Goal: Information Seeking & Learning: Learn about a topic

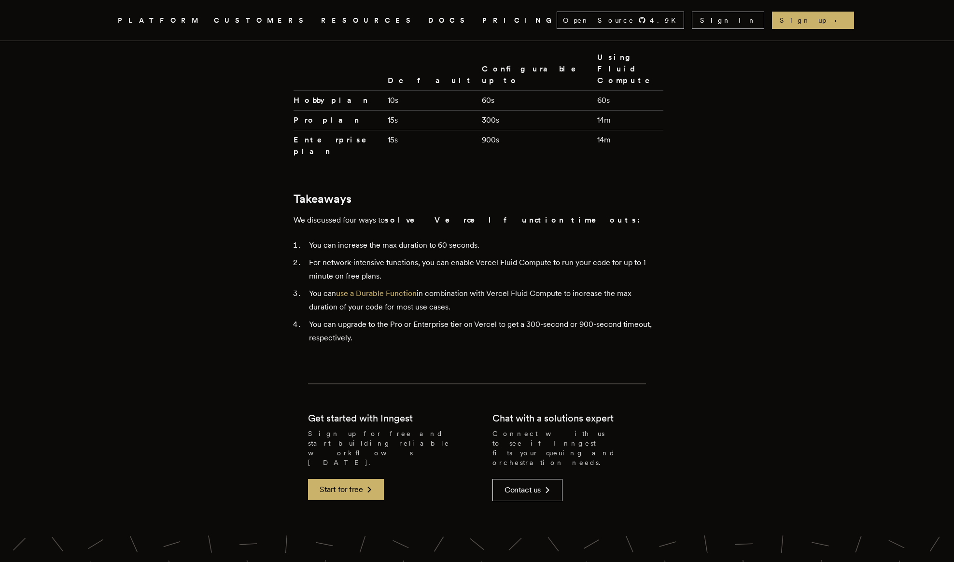
scroll to position [2449, 0]
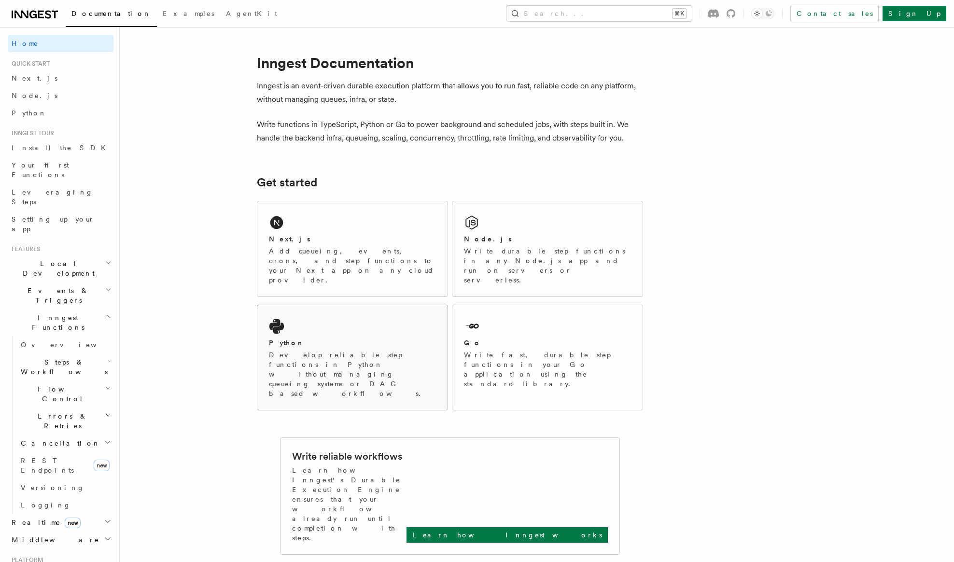
click at [295, 338] on div "Python" at bounding box center [352, 343] width 167 height 10
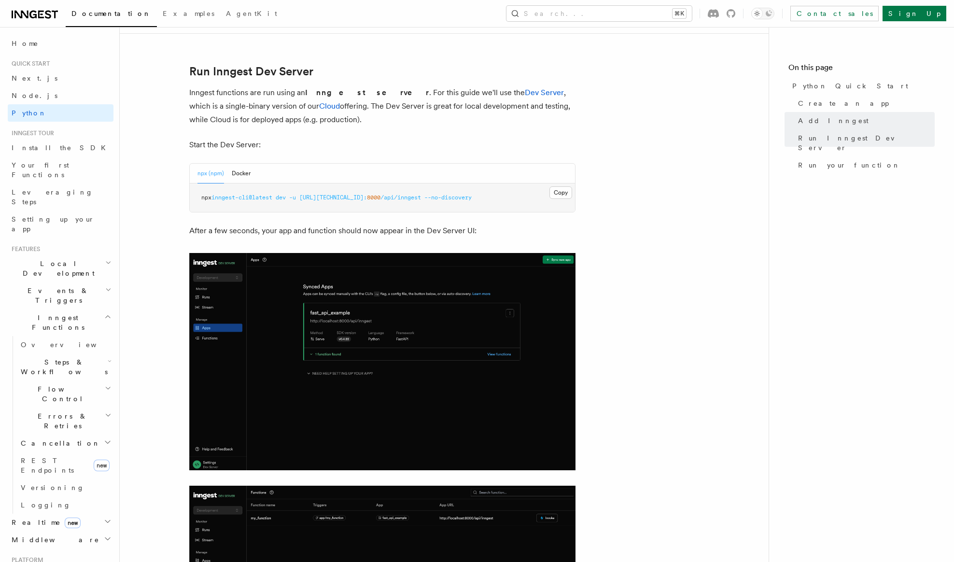
scroll to position [1161, 0]
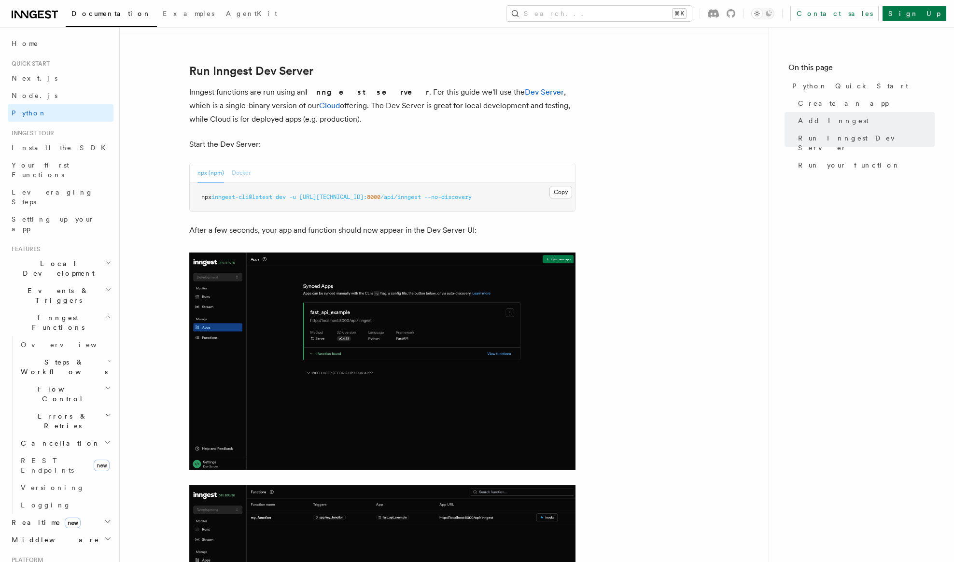
click at [238, 169] on button "Docker" at bounding box center [241, 173] width 19 height 20
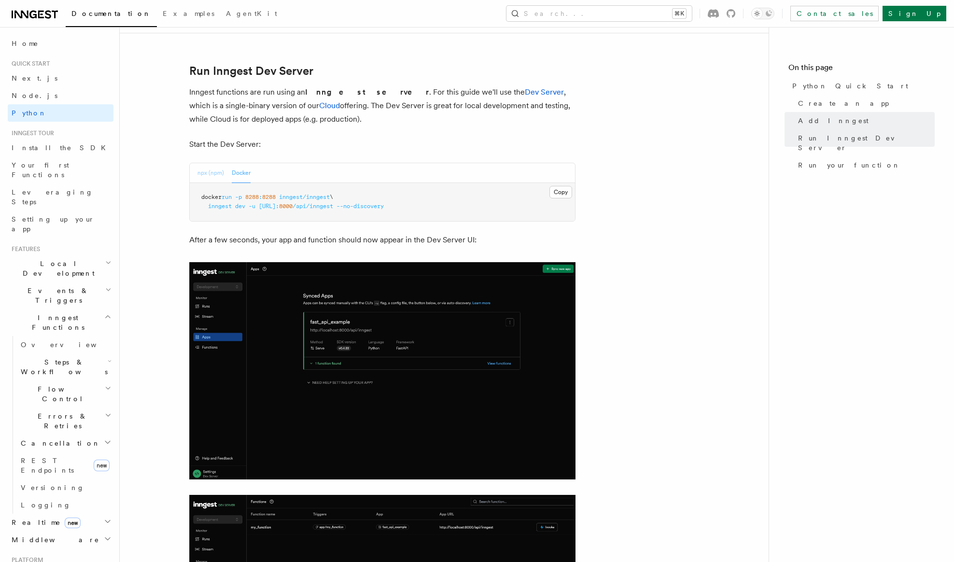
click at [217, 172] on button "npx (npm)" at bounding box center [210, 173] width 27 height 20
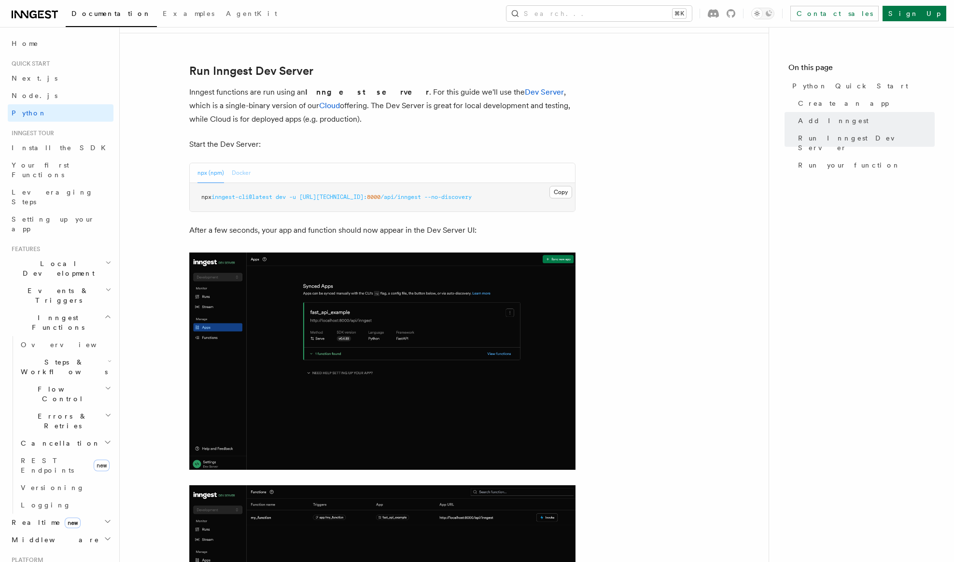
click at [244, 175] on button "Docker" at bounding box center [241, 173] width 19 height 20
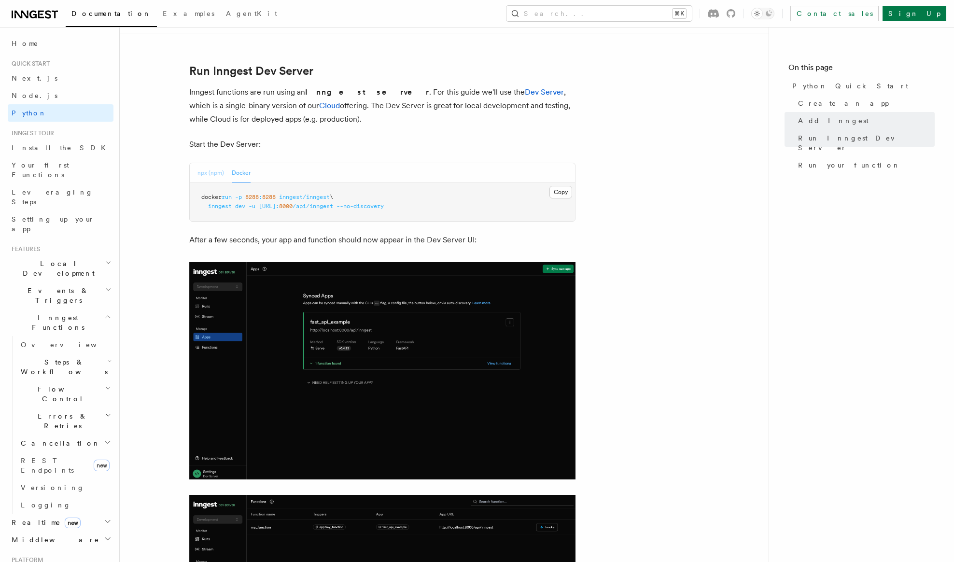
click at [216, 171] on button "npx (npm)" at bounding box center [210, 173] width 27 height 20
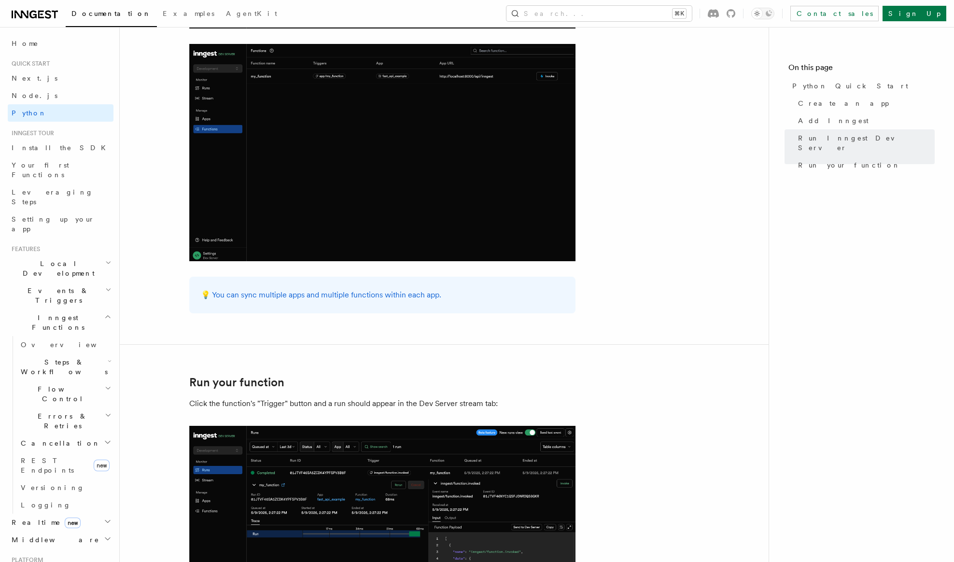
scroll to position [1605, 0]
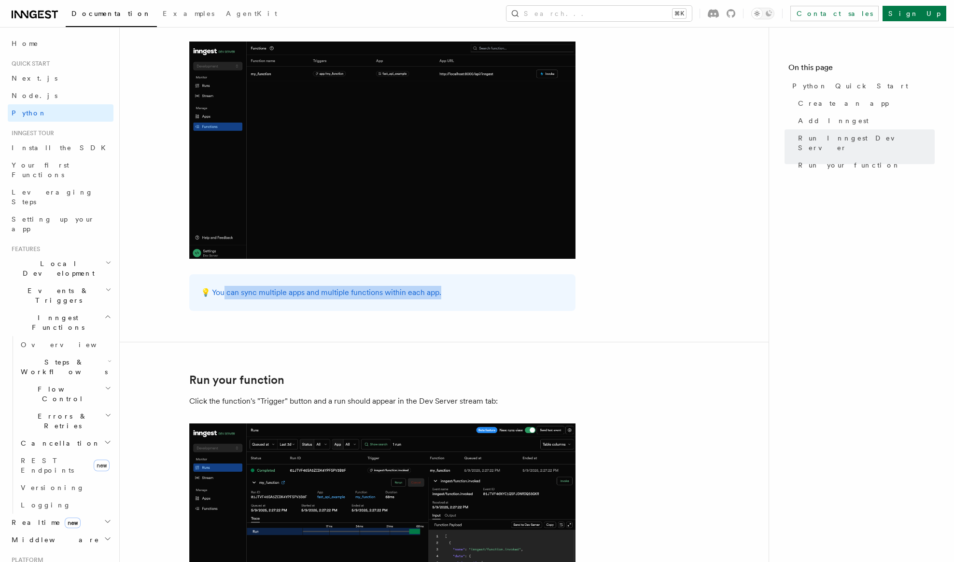
drag, startPoint x: 447, startPoint y: 289, endPoint x: 224, endPoint y: 287, distance: 223.1
click at [223, 287] on p "💡 You can sync multiple apps and multiple functions within each app." at bounding box center [382, 293] width 363 height 14
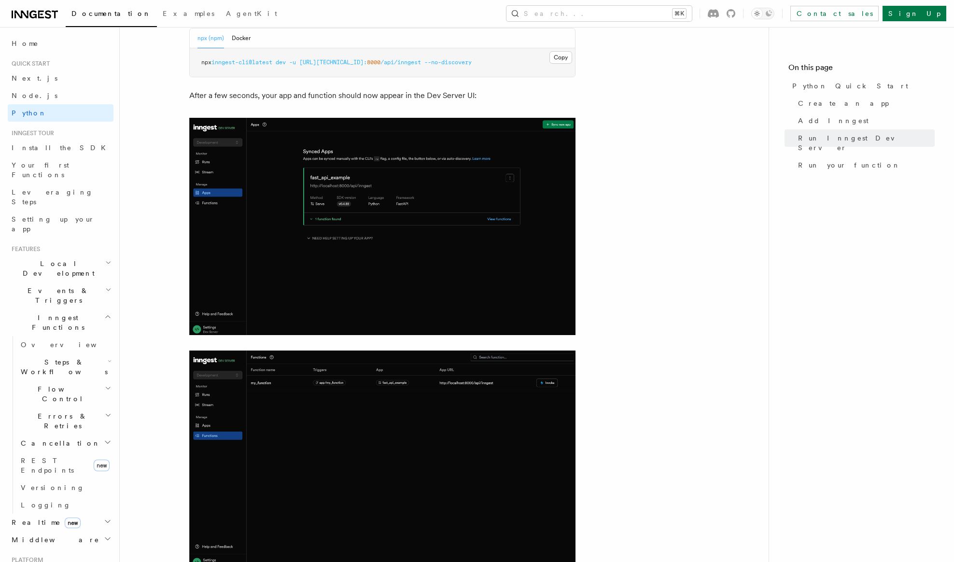
scroll to position [1293, 0]
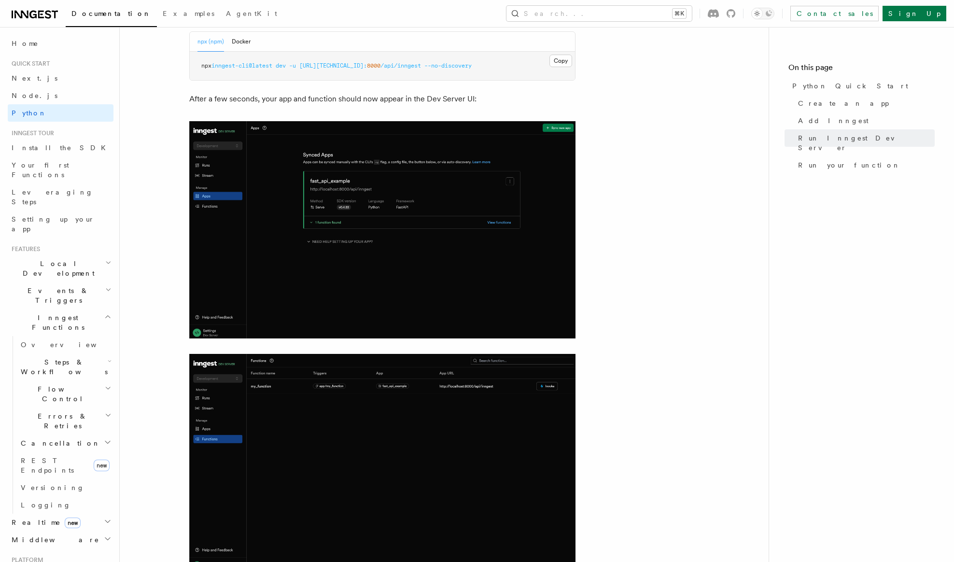
click at [288, 98] on p "After a few seconds, your app and function should now appear in the Dev Server …" at bounding box center [382, 99] width 386 height 14
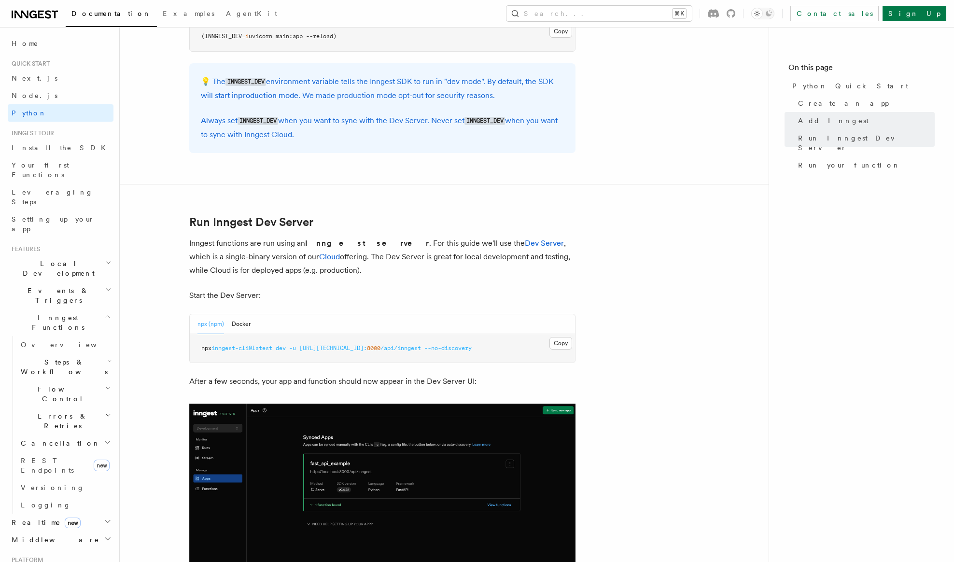
scroll to position [1016, 0]
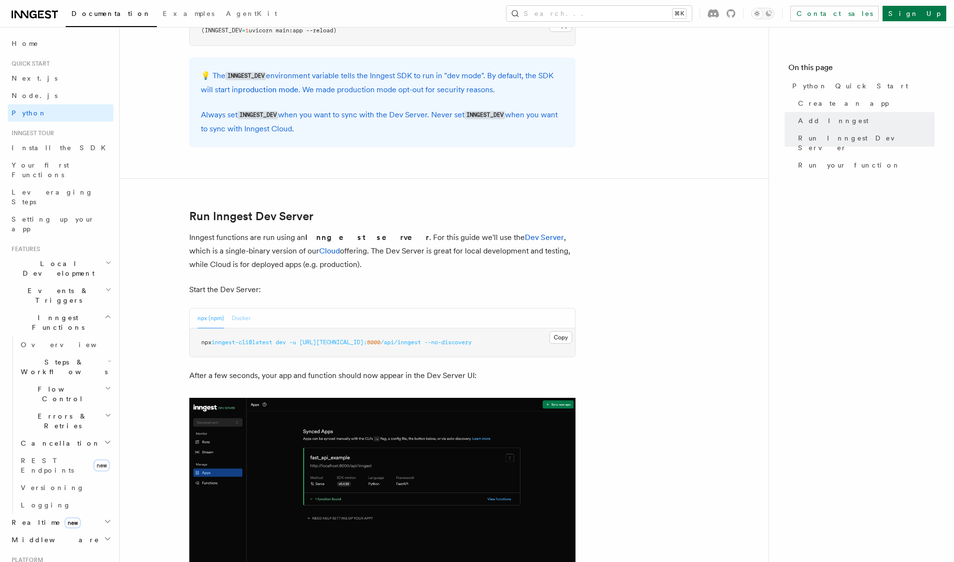
click at [237, 319] on button "Docker" at bounding box center [241, 319] width 19 height 20
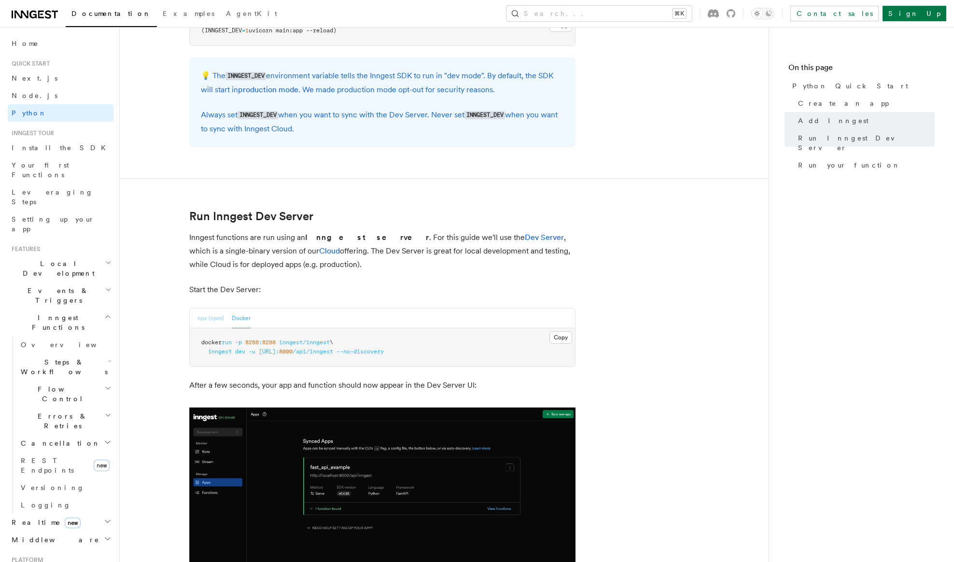
click at [218, 317] on button "npx (npm)" at bounding box center [210, 319] width 27 height 20
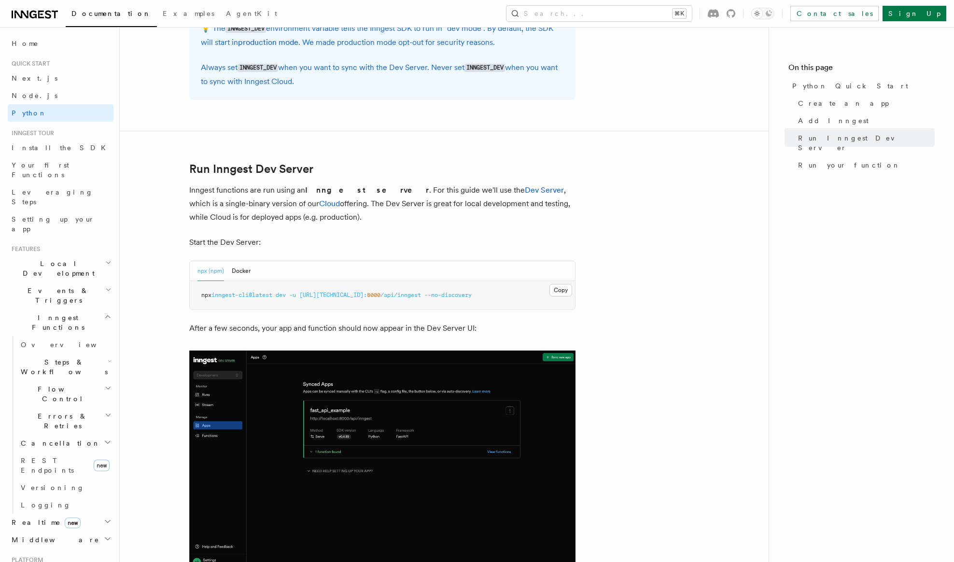
scroll to position [1028, 0]
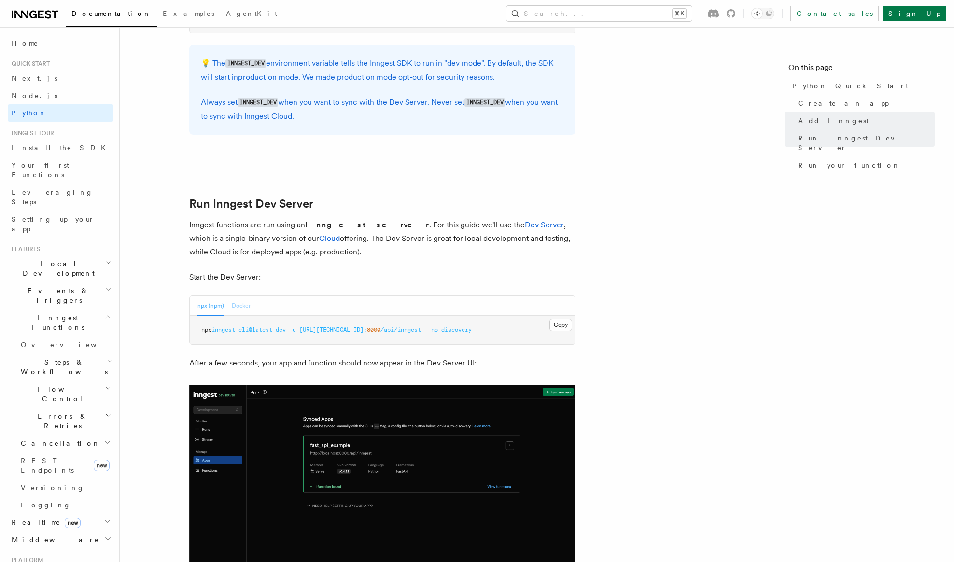
click at [247, 307] on button "Docker" at bounding box center [241, 306] width 19 height 20
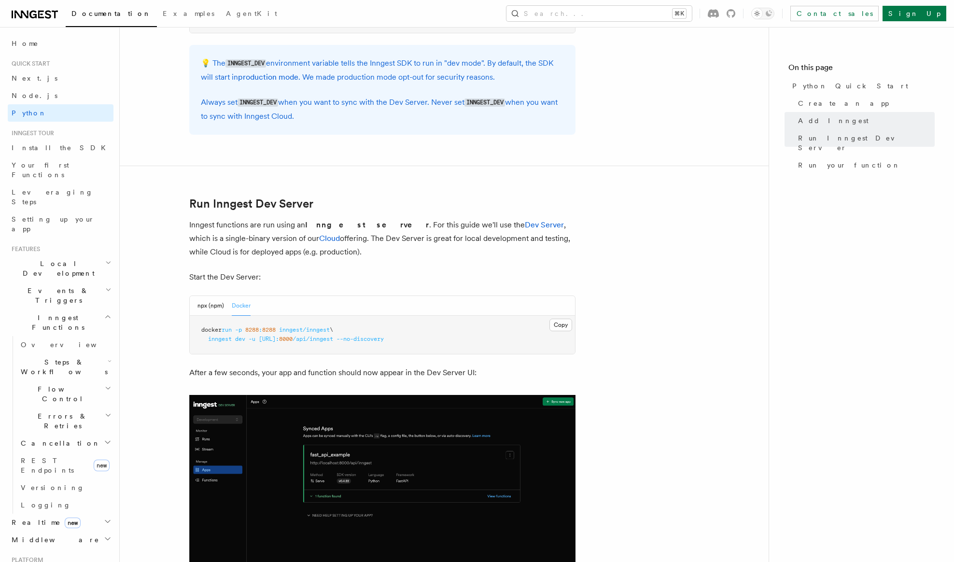
click at [221, 316] on pre "docker run -p 8288 : 8288 inngest/inngest \ inngest dev -u http://host.docker.i…" at bounding box center [382, 335] width 385 height 38
click at [220, 308] on button "npx (npm)" at bounding box center [210, 306] width 27 height 20
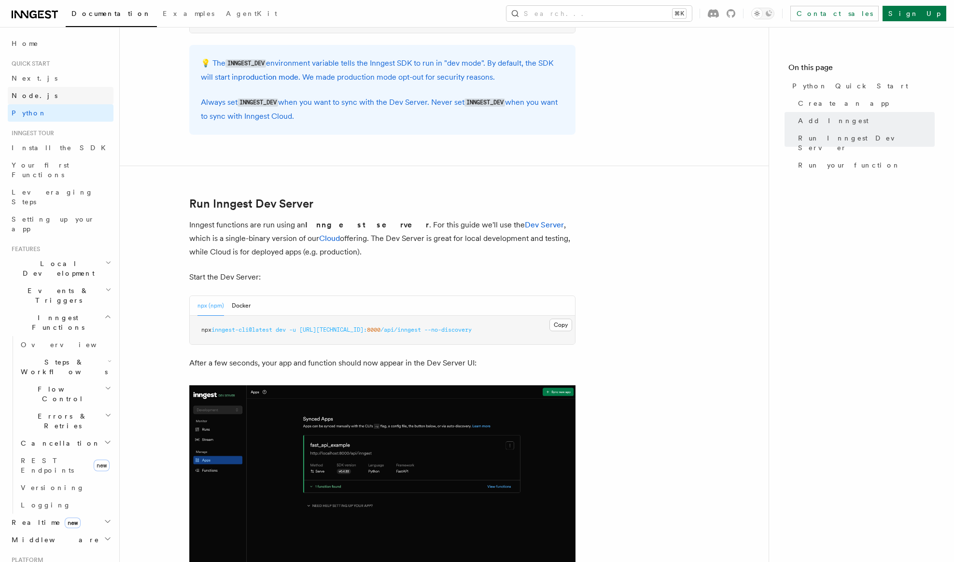
click at [65, 98] on link "Node.js" at bounding box center [61, 95] width 106 height 17
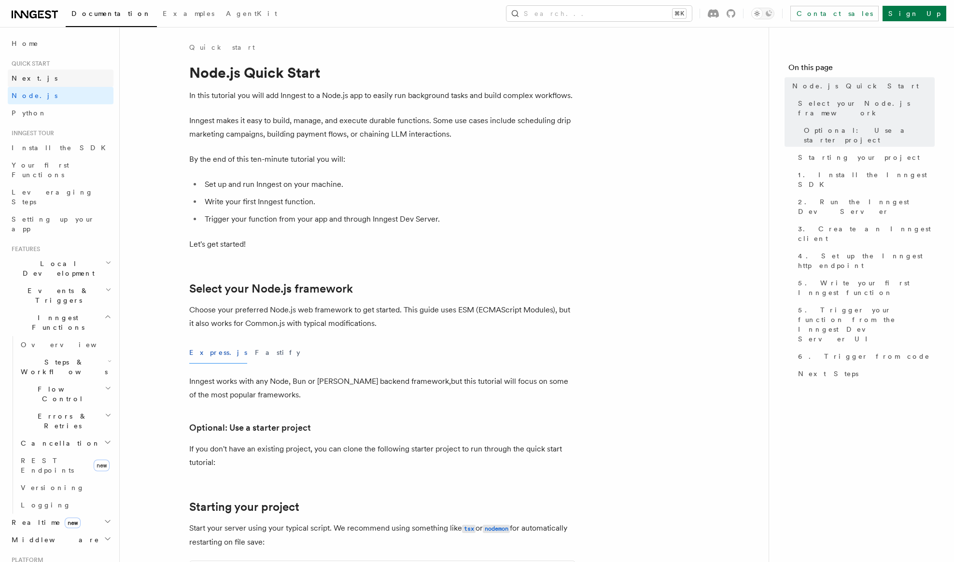
click at [66, 81] on link "Next.js" at bounding box center [61, 78] width 106 height 17
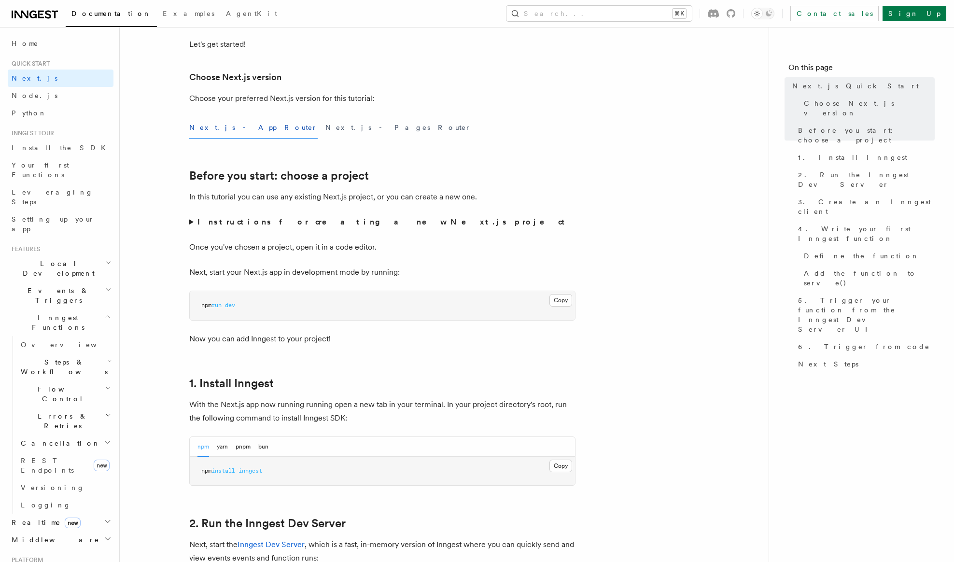
scroll to position [215, 0]
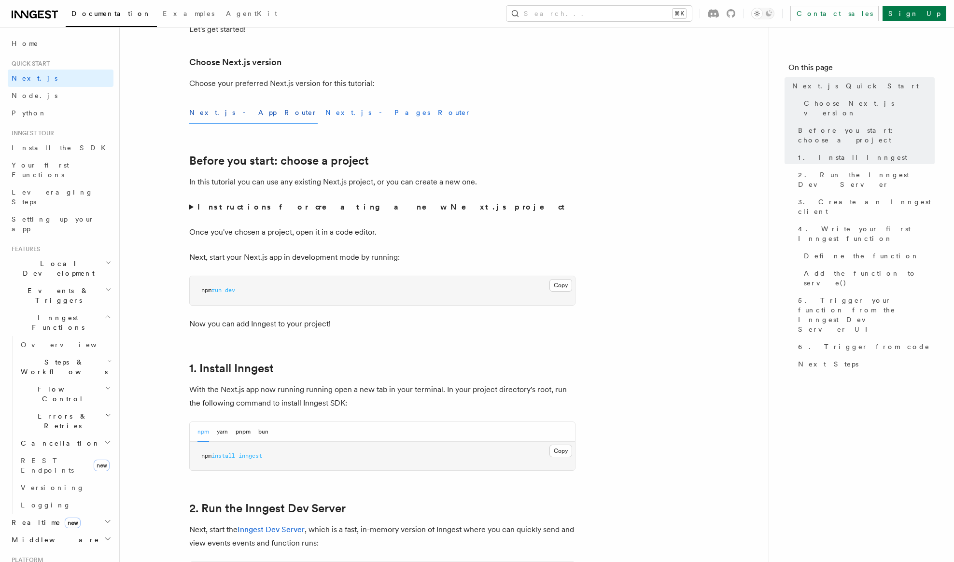
click at [325, 113] on button "Next.js - Pages Router" at bounding box center [398, 113] width 146 height 22
click at [237, 115] on button "Next.js - App Router" at bounding box center [253, 113] width 128 height 22
click at [325, 116] on button "Next.js - Pages Router" at bounding box center [398, 113] width 146 height 22
click at [238, 116] on button "Next.js - App Router" at bounding box center [253, 113] width 128 height 22
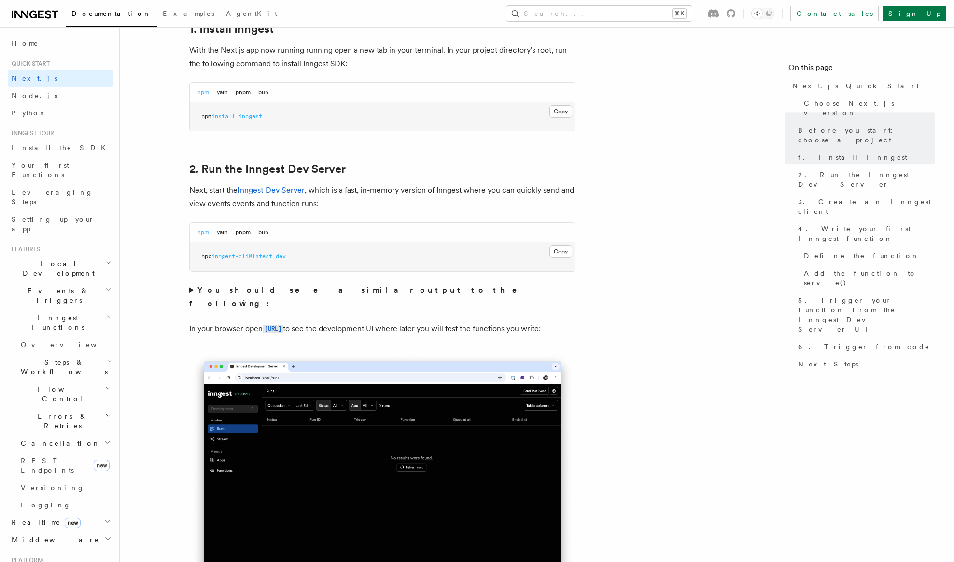
scroll to position [556, 0]
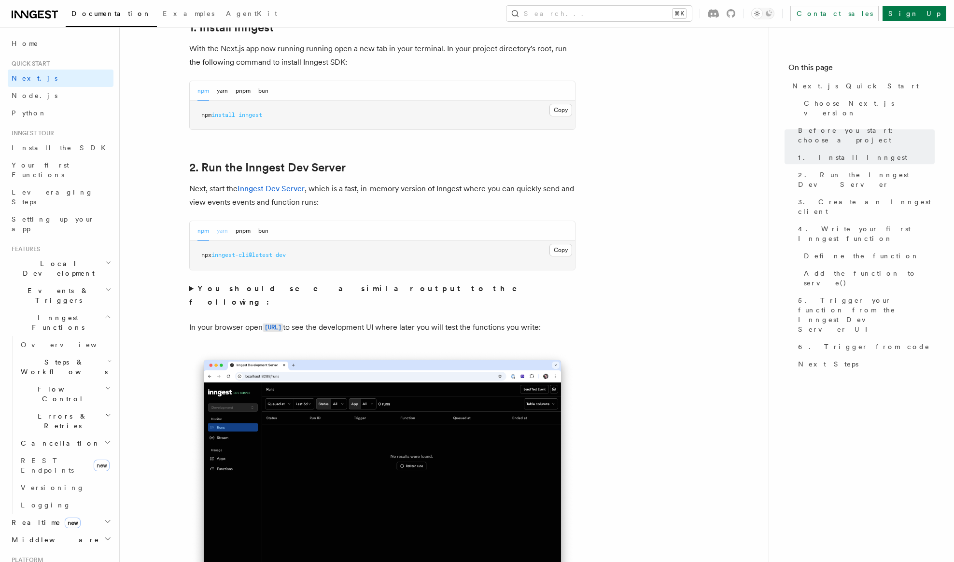
click at [225, 233] on button "yarn" at bounding box center [222, 231] width 11 height 20
click at [239, 235] on button "pnpm" at bounding box center [243, 231] width 15 height 20
click at [267, 234] on button "bun" at bounding box center [263, 231] width 10 height 20
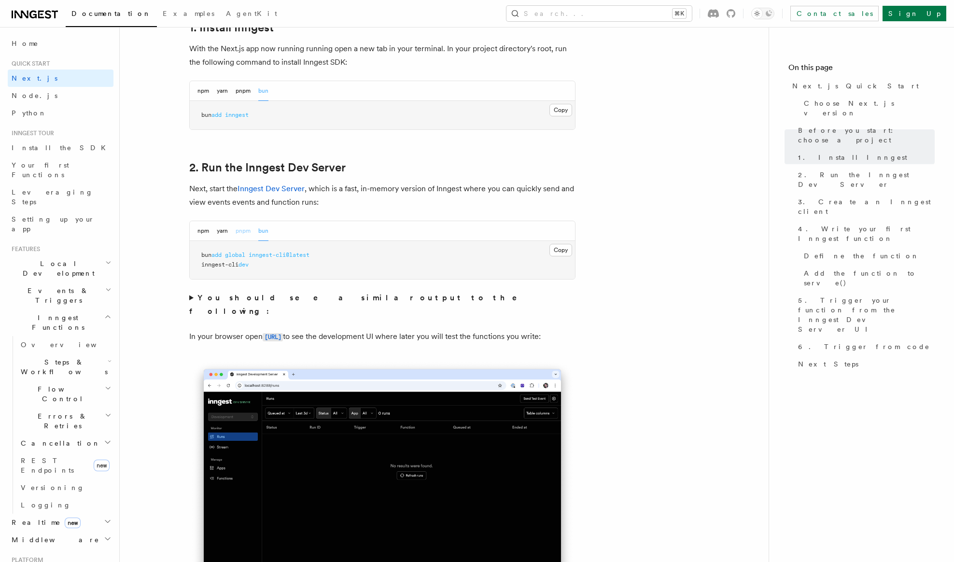
click at [242, 233] on button "pnpm" at bounding box center [243, 231] width 15 height 20
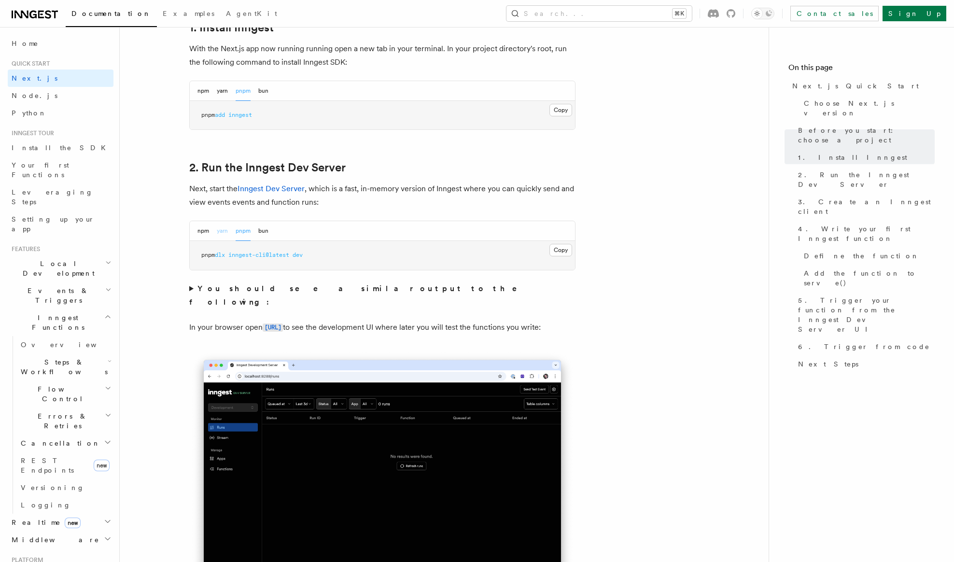
click at [224, 229] on button "yarn" at bounding box center [222, 231] width 11 height 20
click at [203, 229] on button "npm" at bounding box center [203, 231] width 12 height 20
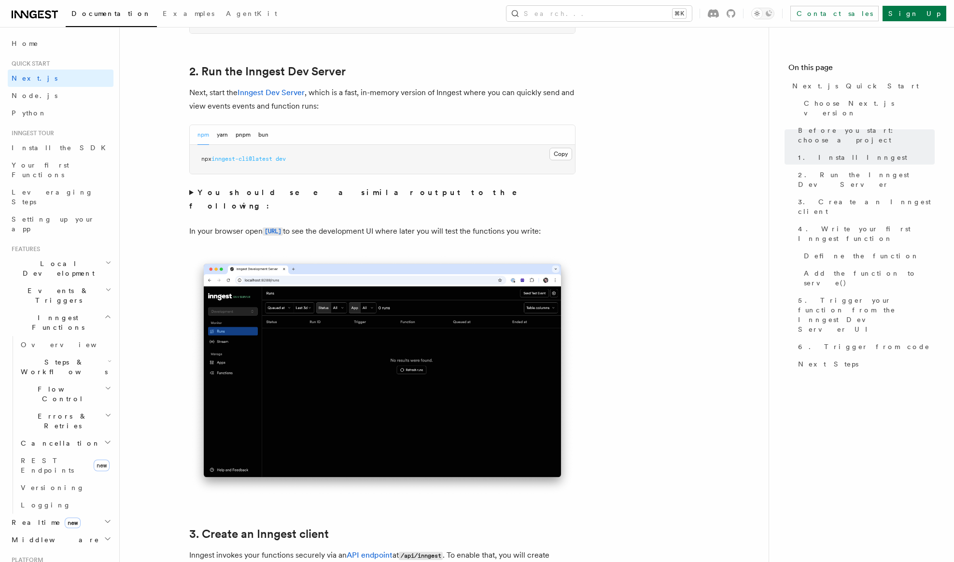
scroll to position [656, 0]
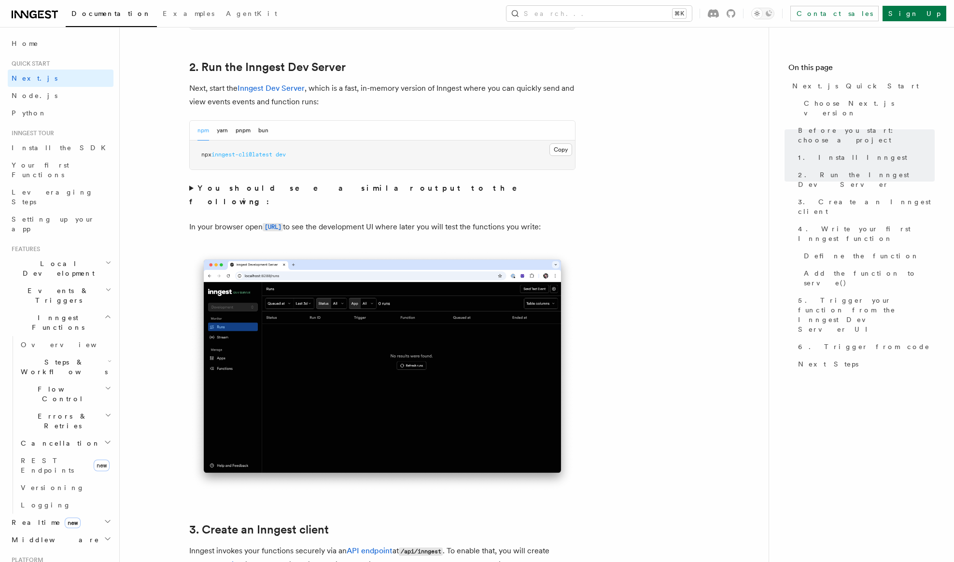
click at [195, 191] on summary "You should see a similar output to the following:" at bounding box center [382, 195] width 386 height 27
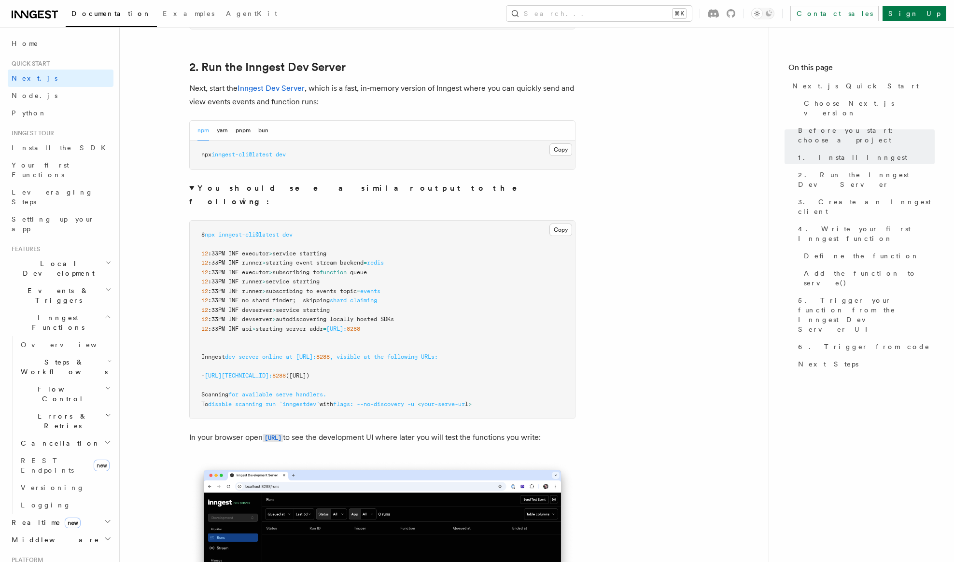
click at [195, 191] on summary "You should see a similar output to the following:" at bounding box center [382, 195] width 386 height 27
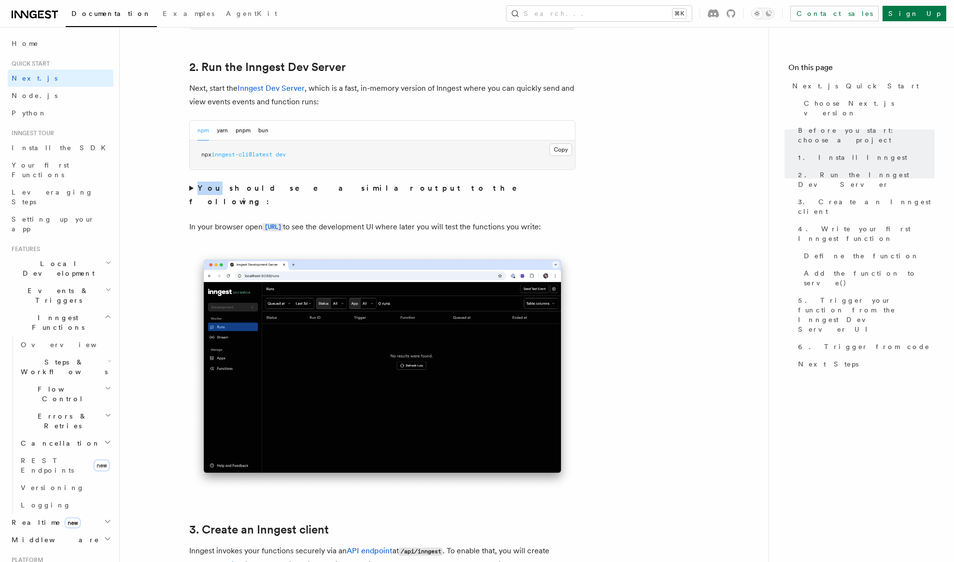
click at [195, 191] on summary "You should see a similar output to the following:" at bounding box center [382, 195] width 386 height 27
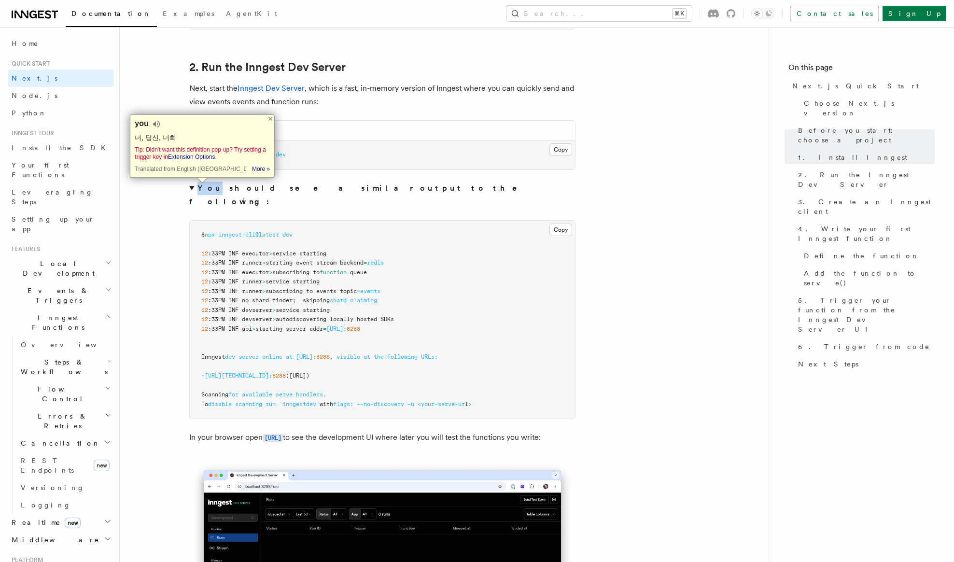
click at [195, 190] on summary "You should see a similar output to the following:" at bounding box center [382, 195] width 386 height 27
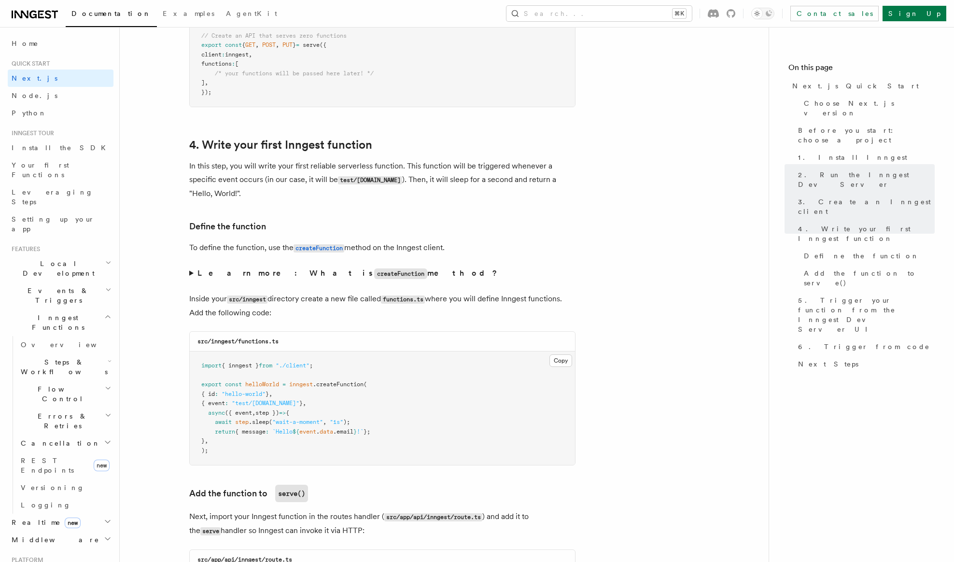
scroll to position [1461, 0]
click at [191, 273] on summary "Learn more: What is createFunction method?" at bounding box center [382, 273] width 386 height 14
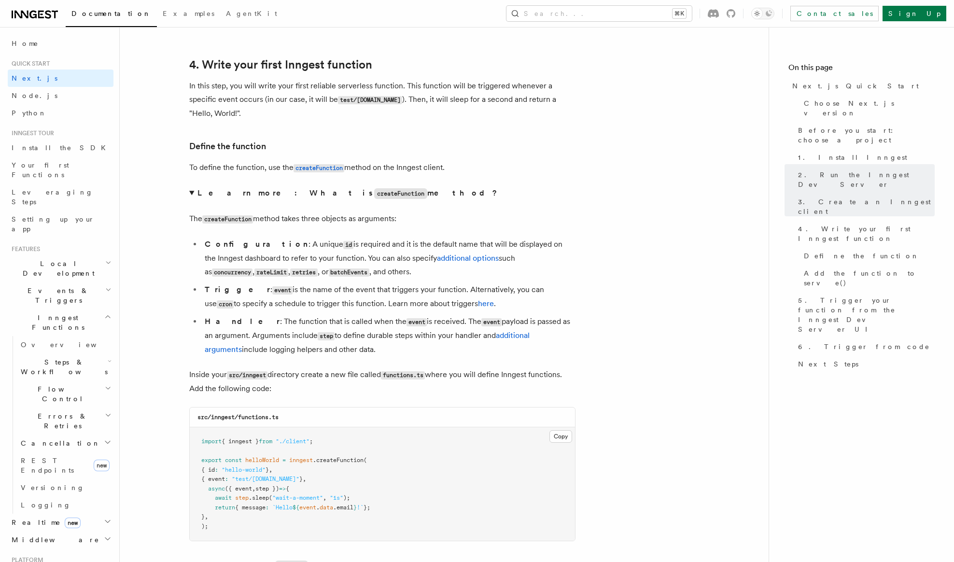
scroll to position [1541, 0]
click at [191, 196] on summary "Learn more: What is createFunction method?" at bounding box center [382, 192] width 386 height 14
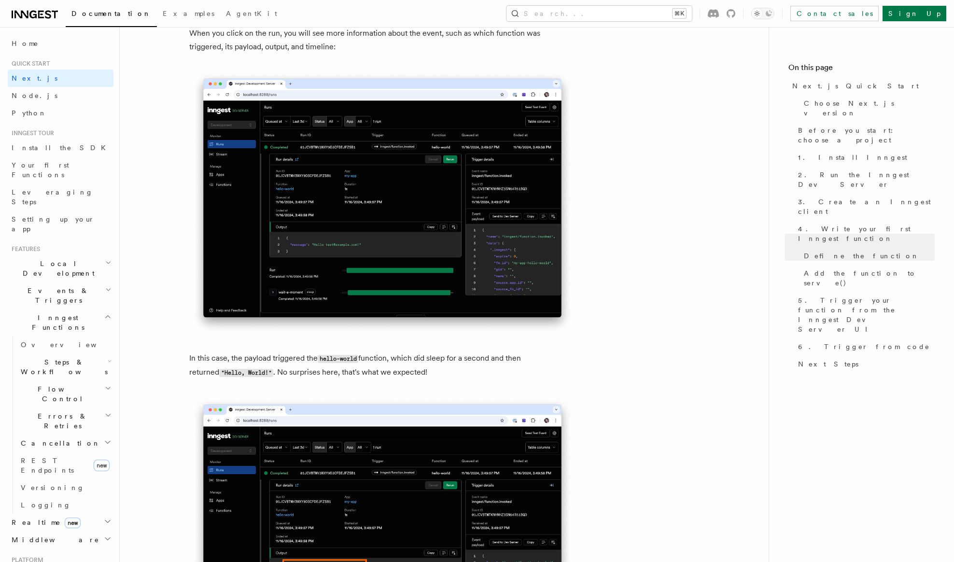
scroll to position [3594, 0]
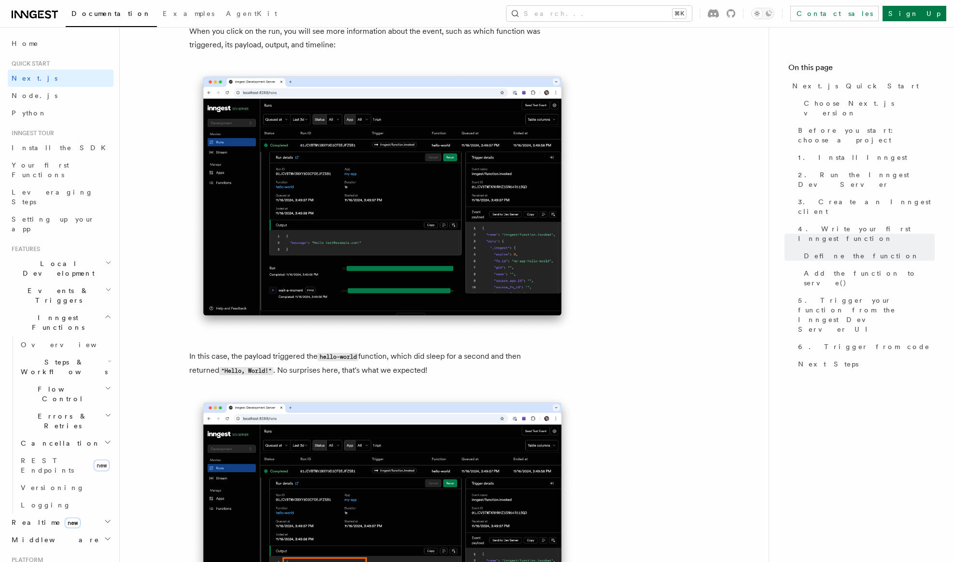
click at [242, 359] on p "In this case, the payload triggered the hello-world function, which did sleep f…" at bounding box center [382, 364] width 386 height 28
click at [254, 363] on p "In this case, the payload triggered the hello-world function, which did sleep f…" at bounding box center [382, 364] width 386 height 28
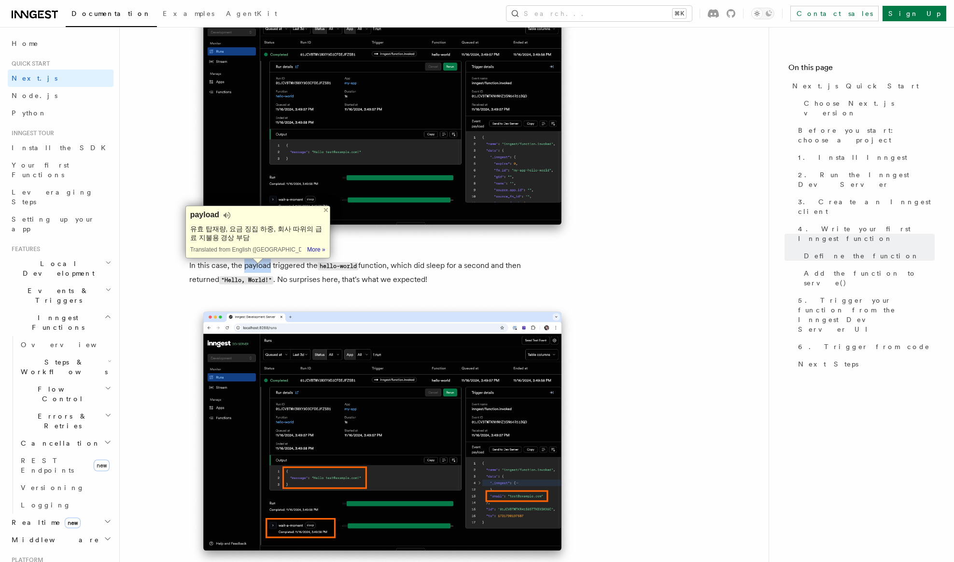
scroll to position [3693, 0]
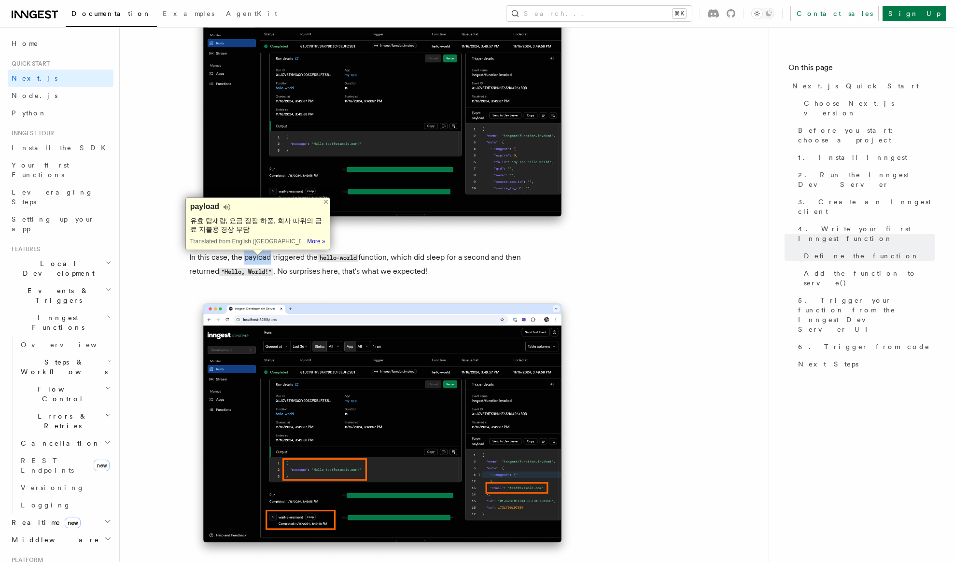
click at [190, 433] on img at bounding box center [382, 427] width 386 height 267
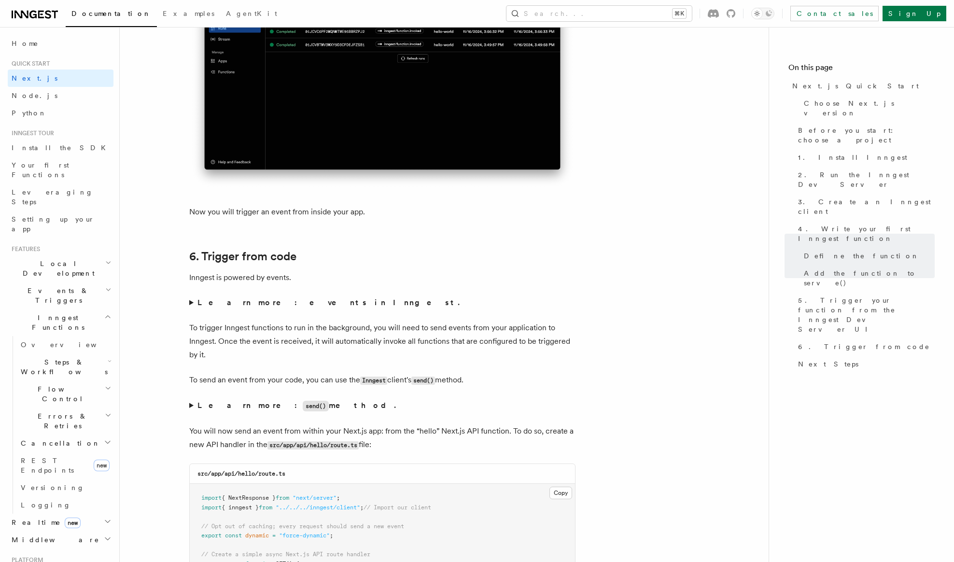
scroll to position [4680, 0]
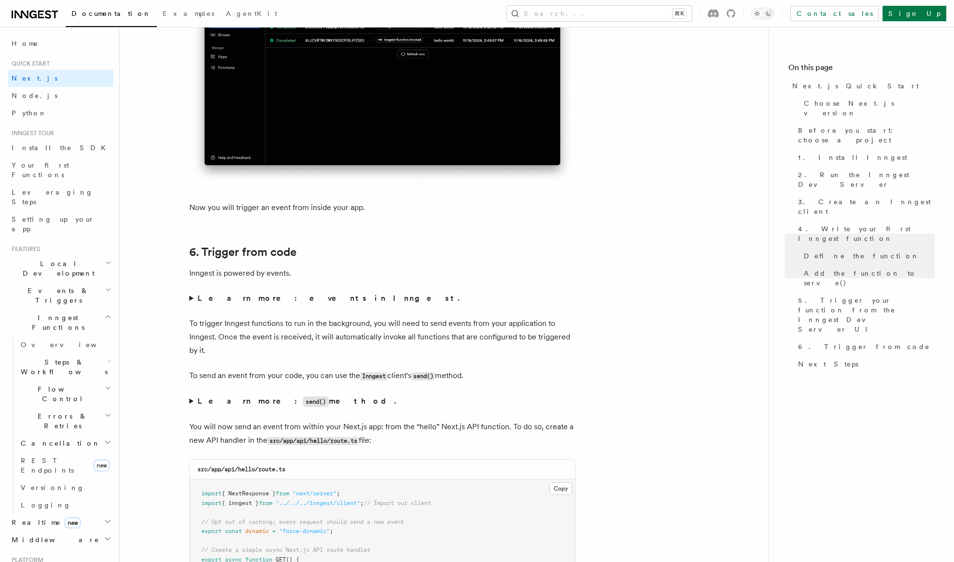
click at [190, 300] on summary "Learn more: events in Inngest." at bounding box center [382, 299] width 386 height 14
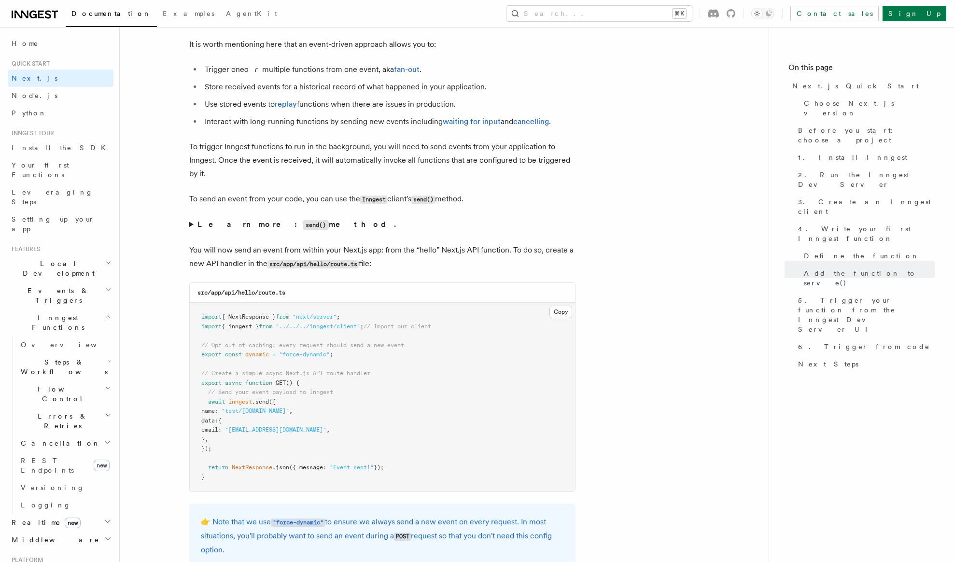
scroll to position [4964, 0]
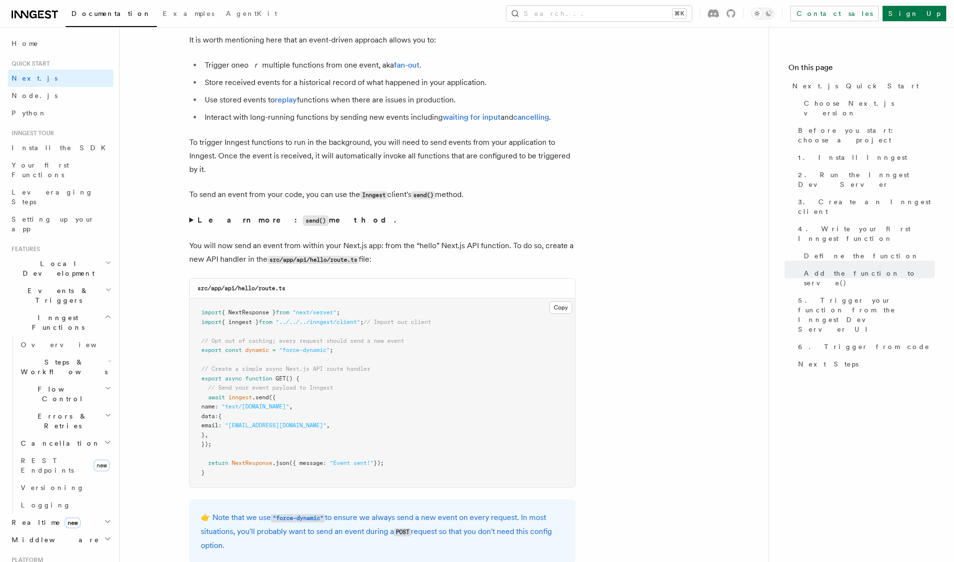
click at [195, 224] on summary "Learn more: send() method." at bounding box center [382, 220] width 386 height 14
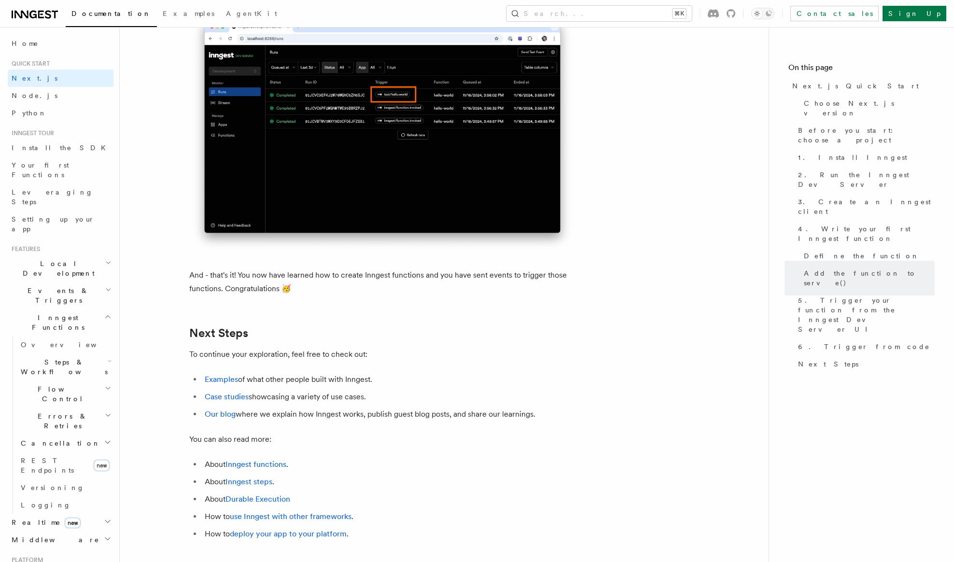
scroll to position [5971, 0]
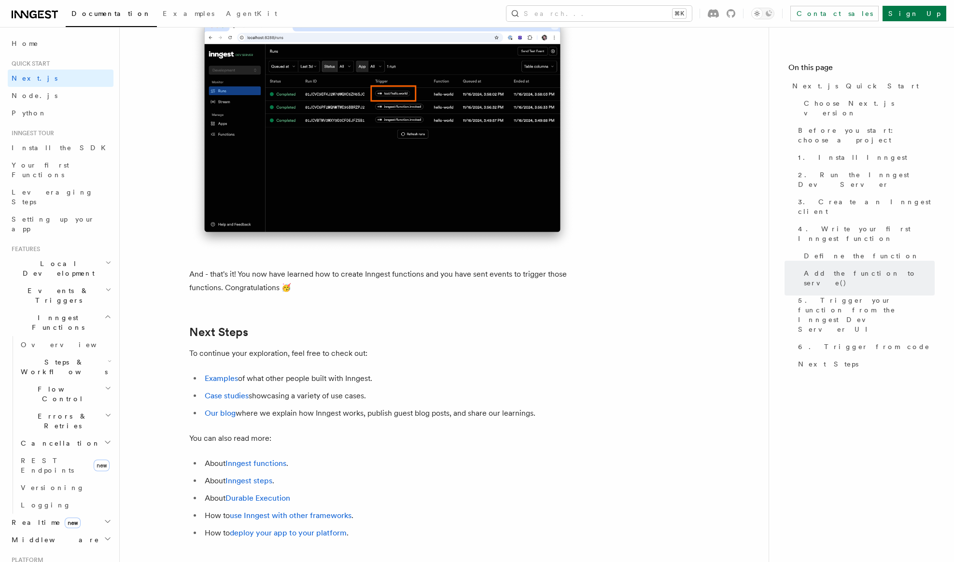
click at [214, 289] on p "And - that's it! You now have learned how to create Inngest functions and you h…" at bounding box center [382, 280] width 386 height 27
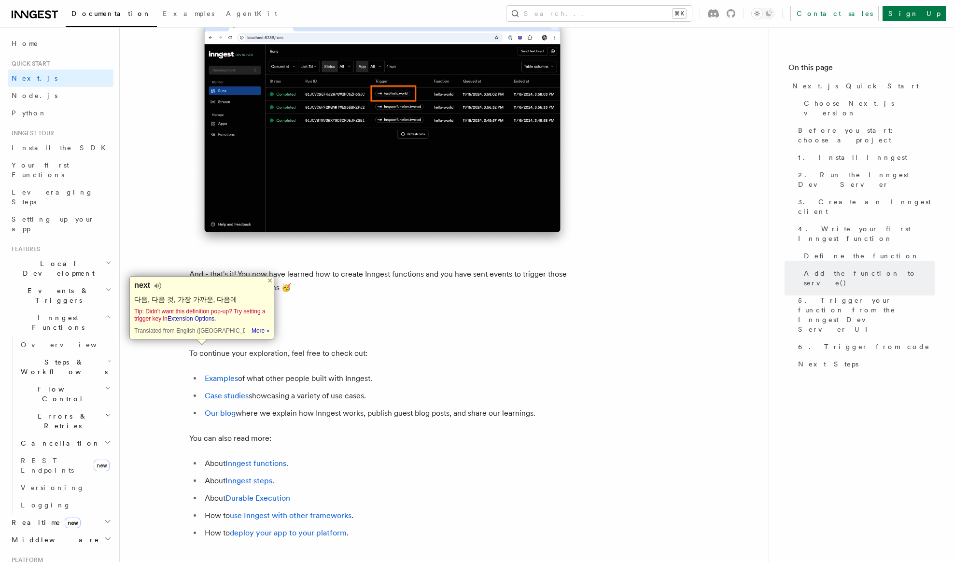
click at [311, 295] on p "And - that's it! You now have learned how to create Inngest functions and you h…" at bounding box center [382, 280] width 386 height 27
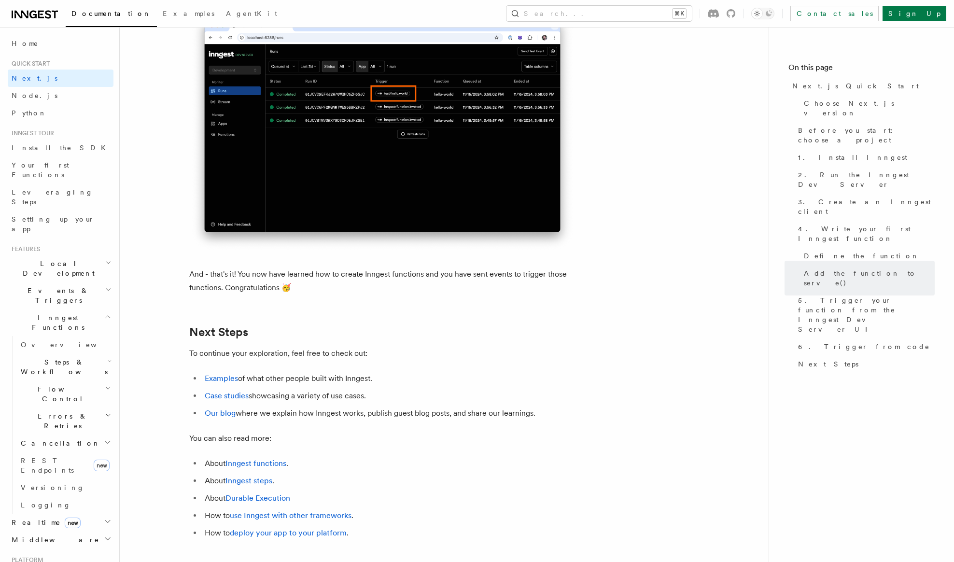
click at [311, 295] on p "And - that's it! You now have learned how to create Inngest functions and you h…" at bounding box center [382, 280] width 386 height 27
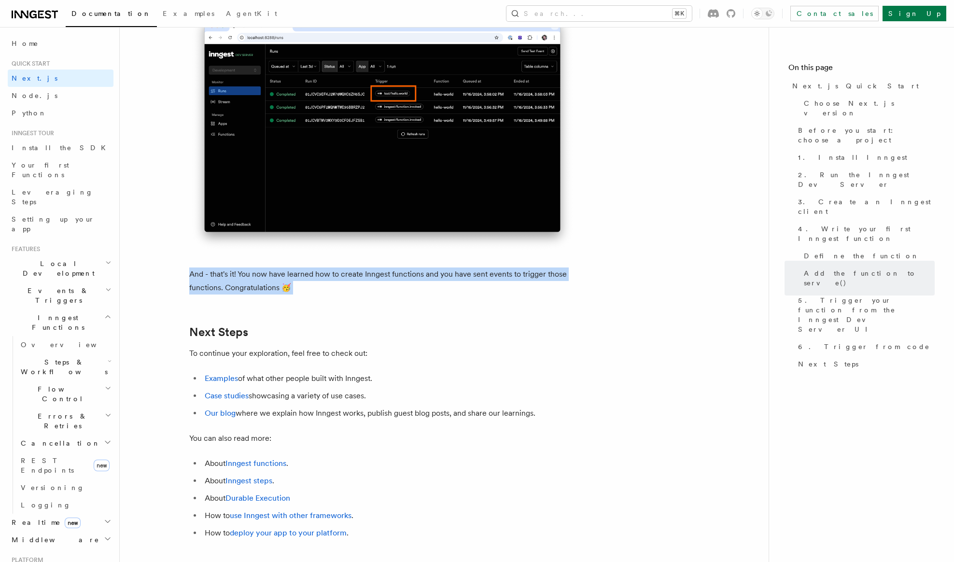
click at [311, 295] on p "And - that's it! You now have learned how to create Inngest functions and you h…" at bounding box center [382, 280] width 386 height 27
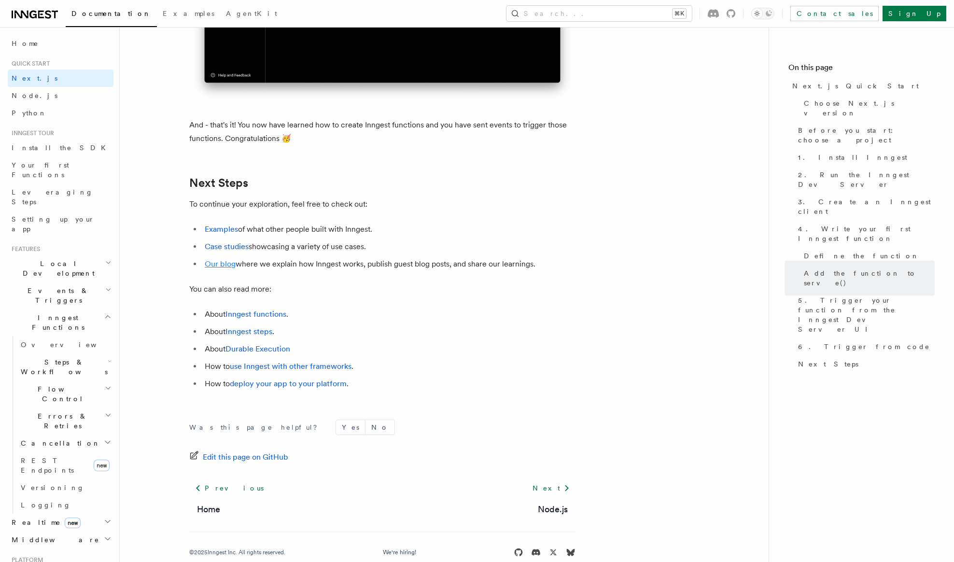
scroll to position [6131, 0]
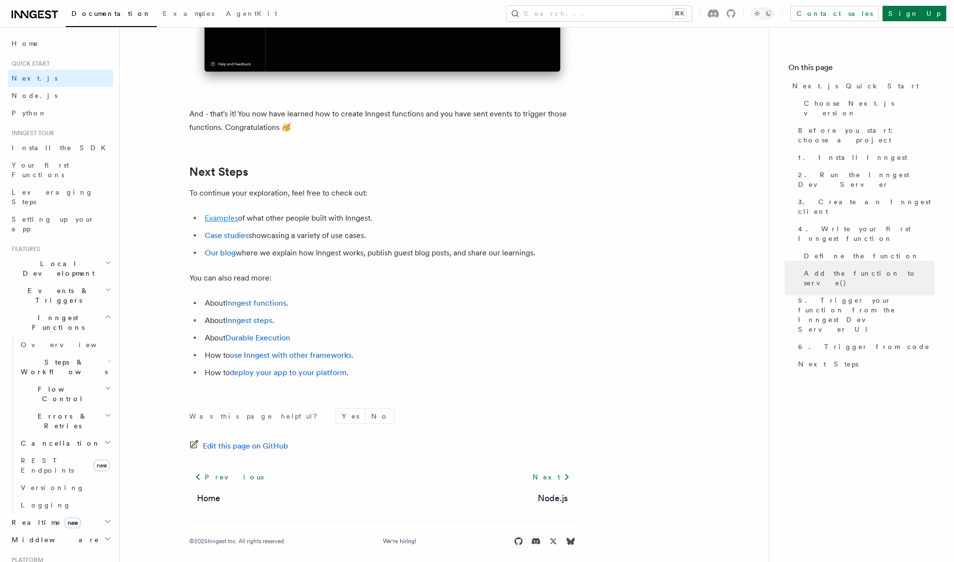
click at [215, 223] on link "Examples" at bounding box center [221, 217] width 33 height 9
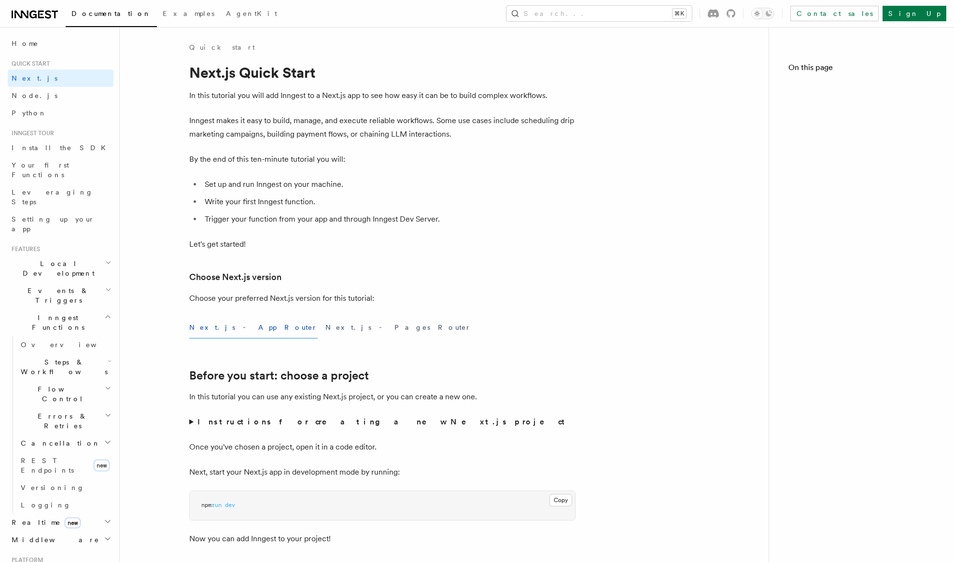
scroll to position [5947, 0]
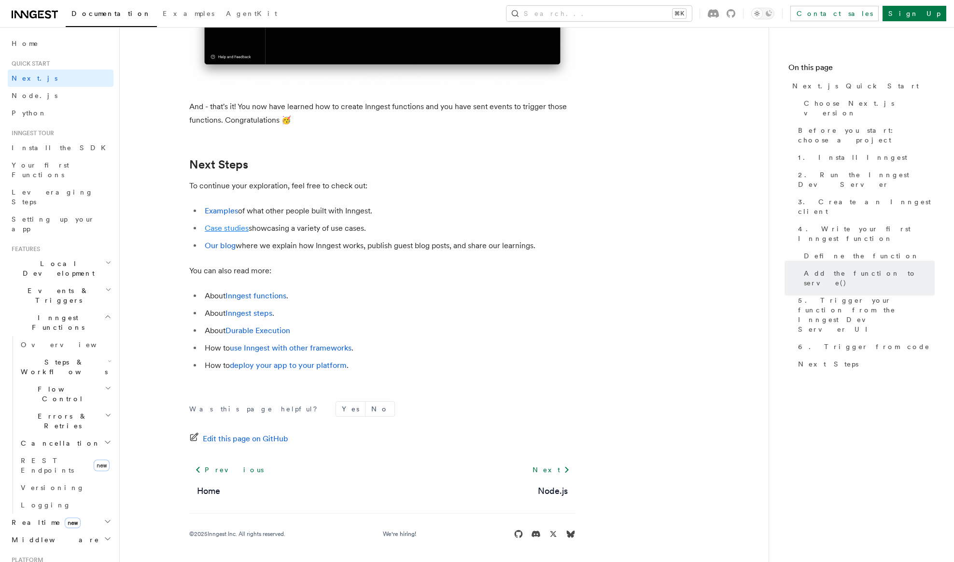
click at [217, 229] on link "Case studies" at bounding box center [227, 228] width 44 height 9
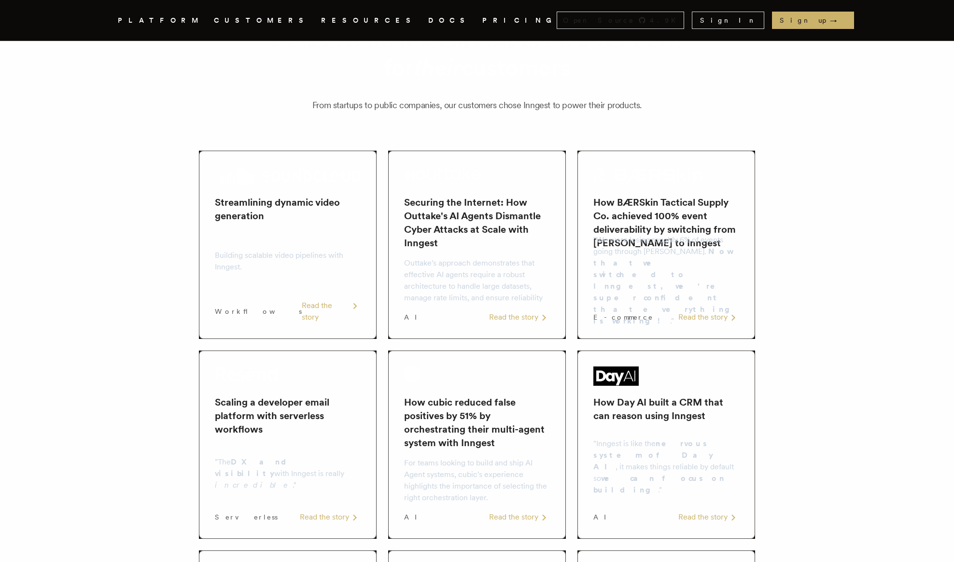
scroll to position [79, 0]
click at [240, 290] on div "Building scalable video pipelines with Inngest." at bounding box center [288, 259] width 146 height 62
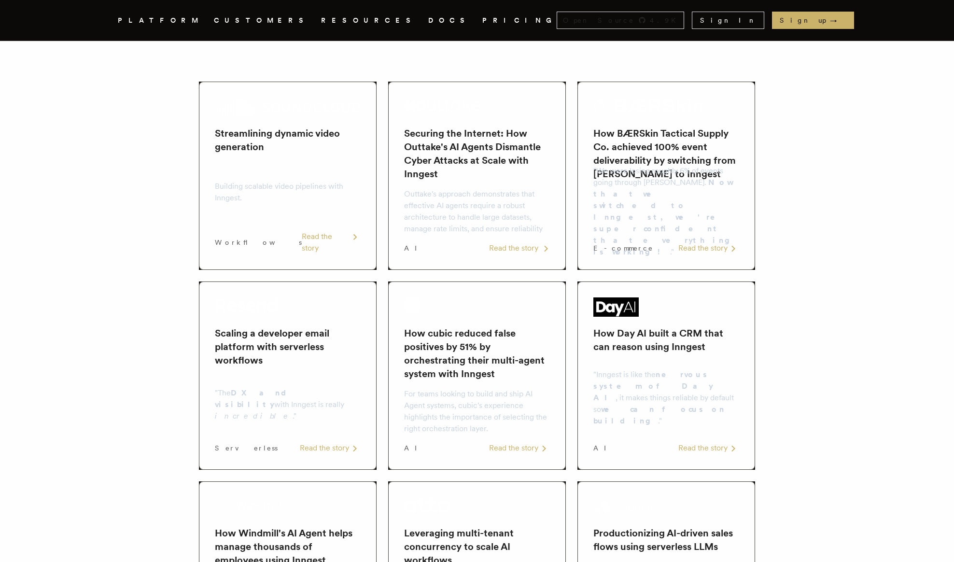
scroll to position [153, 0]
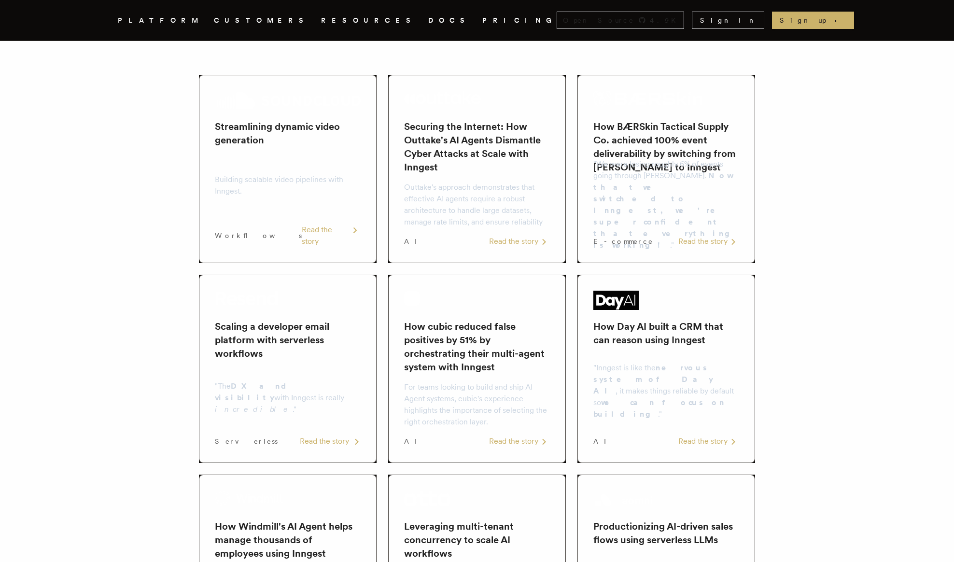
click at [304, 319] on div "Scaling a developer email platform with serverless workflows "The DX and visibi…" at bounding box center [288, 369] width 146 height 156
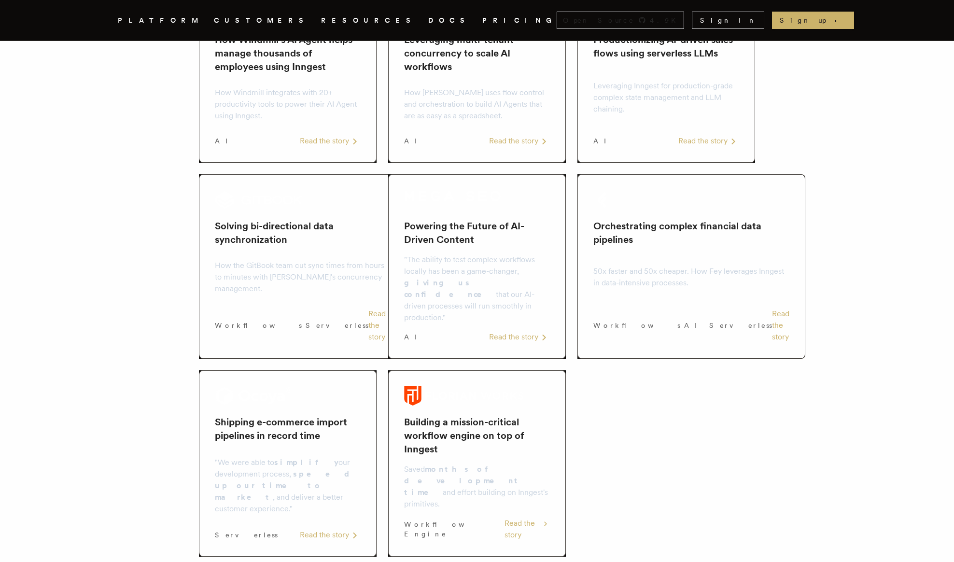
scroll to position [153, 0]
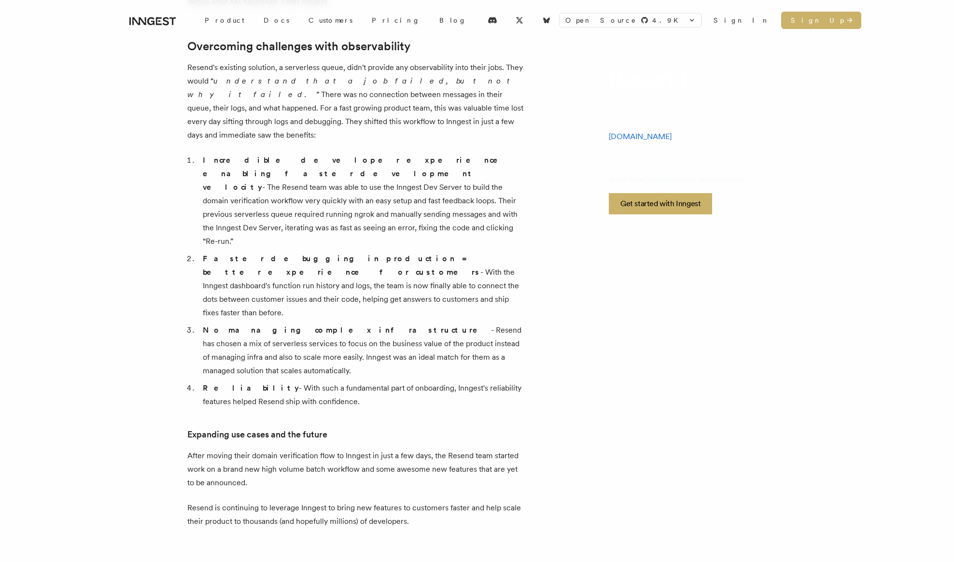
scroll to position [517, 0]
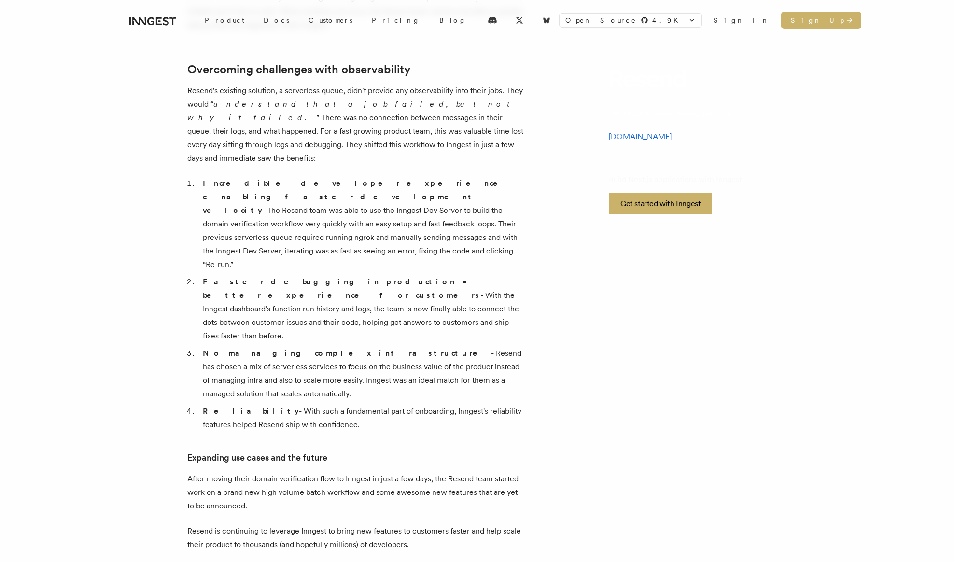
scroll to position [153, 0]
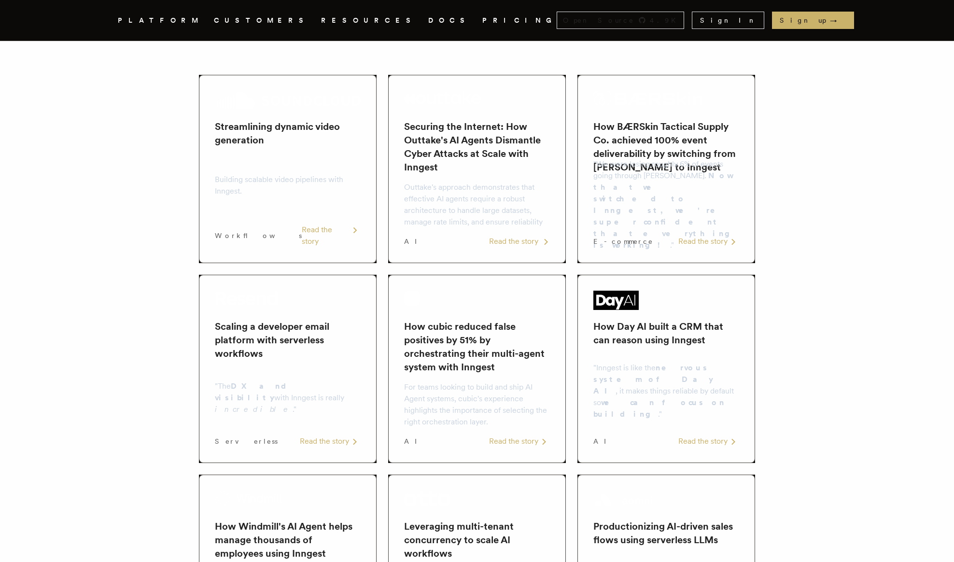
click at [407, 182] on p "Outtake's approach demonstrates that effective AI agents require a robust archi…" at bounding box center [477, 205] width 146 height 46
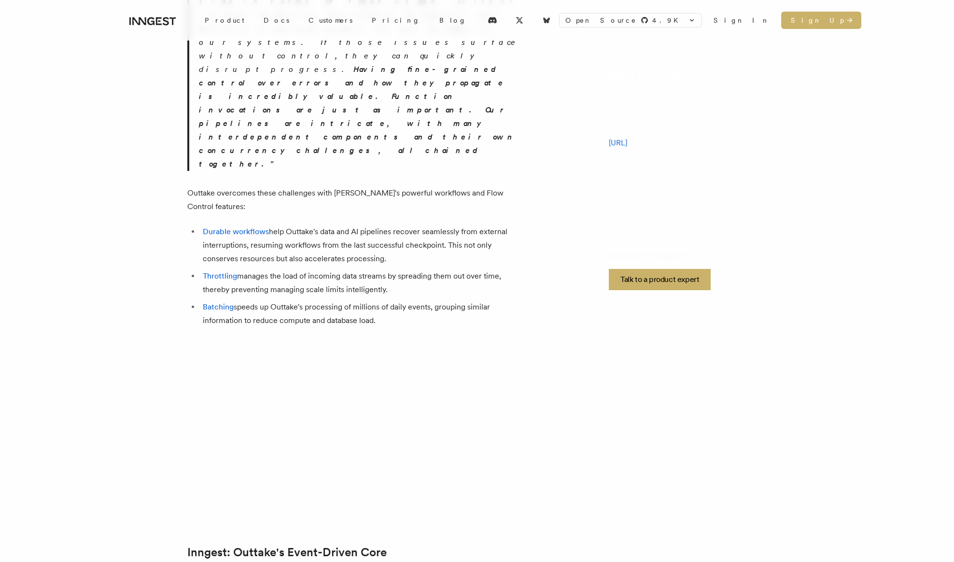
scroll to position [1164, 0]
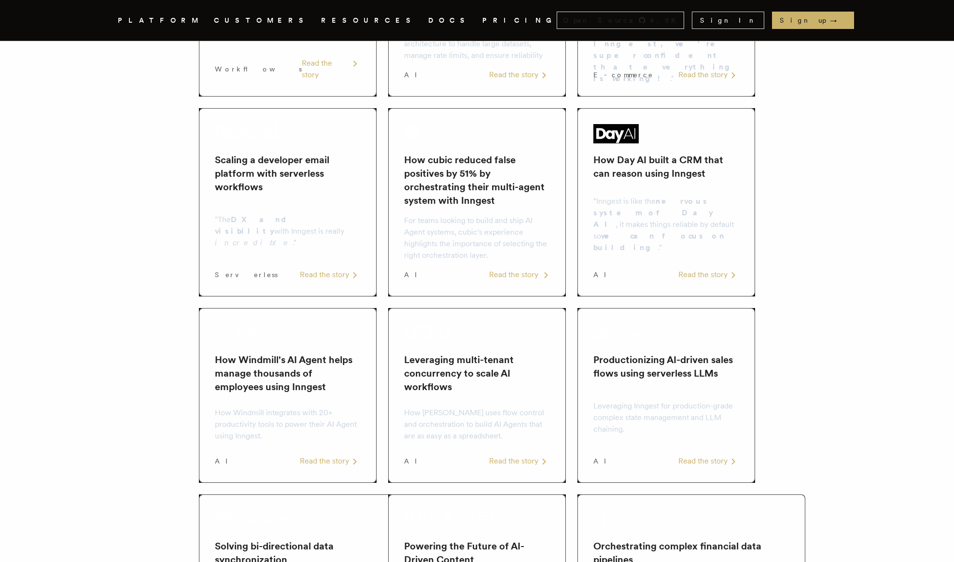
scroll to position [319, 0]
click at [597, 379] on h2 "Productionizing AI-driven sales flows using serverless LLMs" at bounding box center [666, 366] width 146 height 27
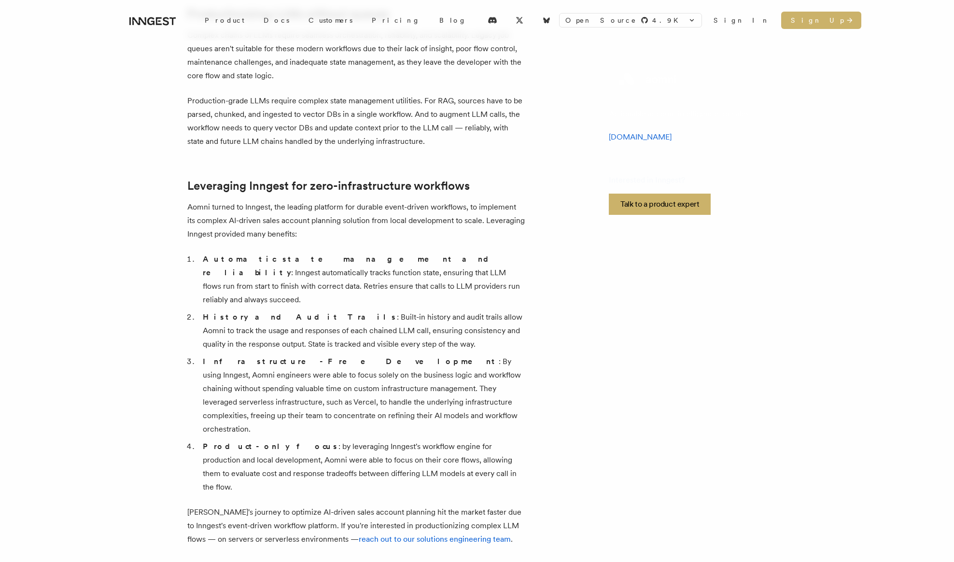
scroll to position [456, 0]
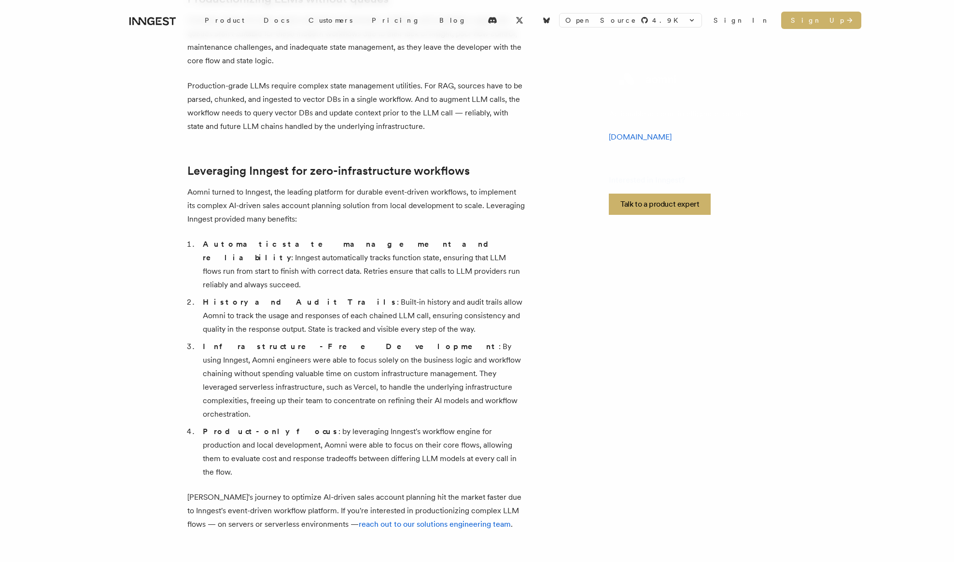
scroll to position [319, 0]
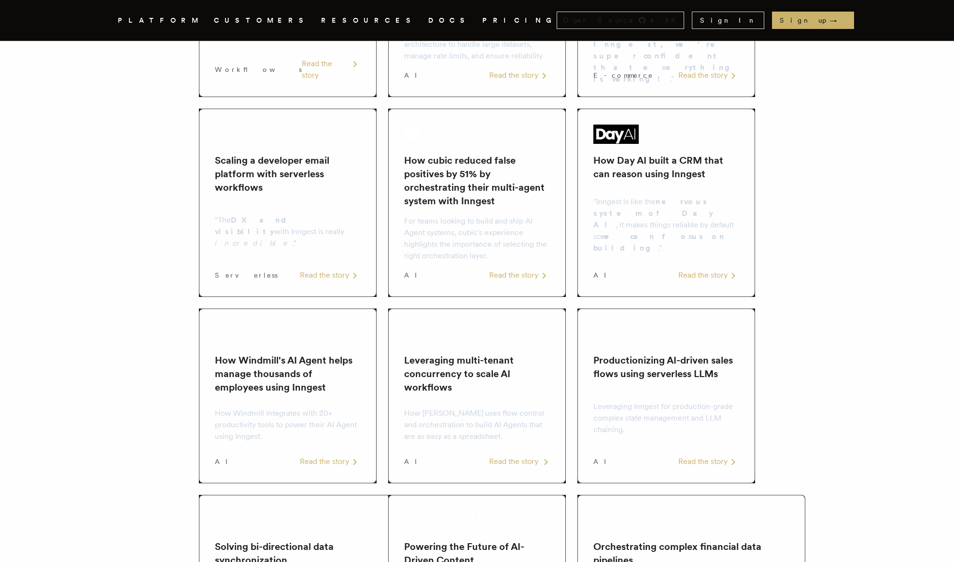
scroll to position [5947, 0]
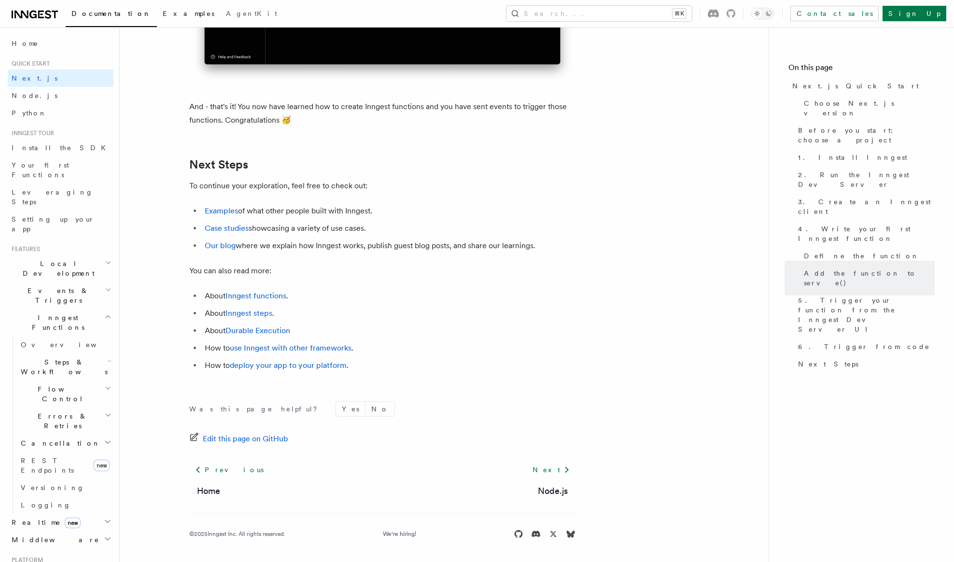
click at [161, 21] on link "Examples" at bounding box center [188, 14] width 63 height 23
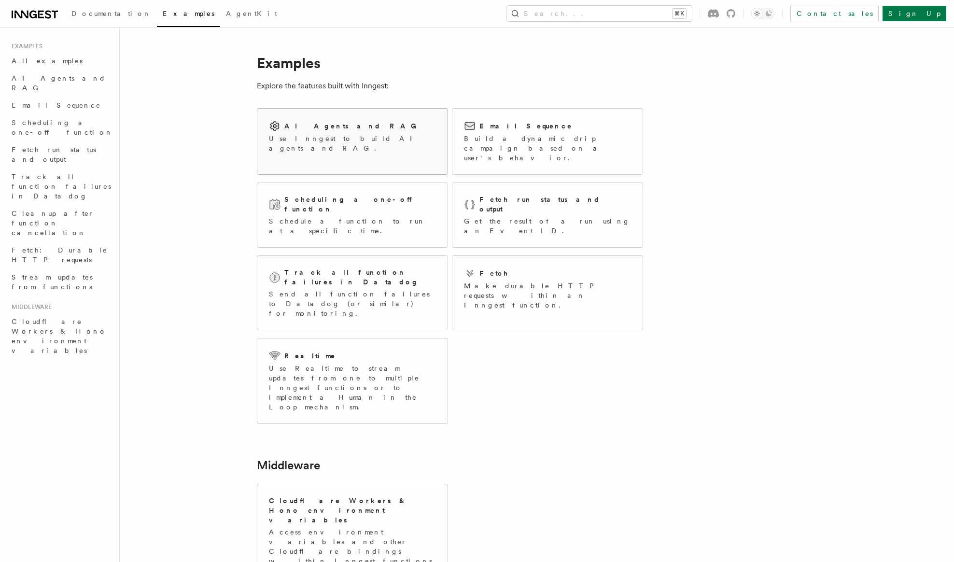
click at [288, 134] on p "Use Inngest to build AI agents and RAG." at bounding box center [352, 143] width 167 height 19
click at [78, 63] on link "All examples" at bounding box center [61, 60] width 106 height 17
click at [317, 141] on p "Use Inngest to build AI agents and RAG." at bounding box center [352, 143] width 167 height 19
click at [378, 118] on div "AI Agents and RAG Use Inngest to build AI agents and RAG." at bounding box center [352, 137] width 190 height 56
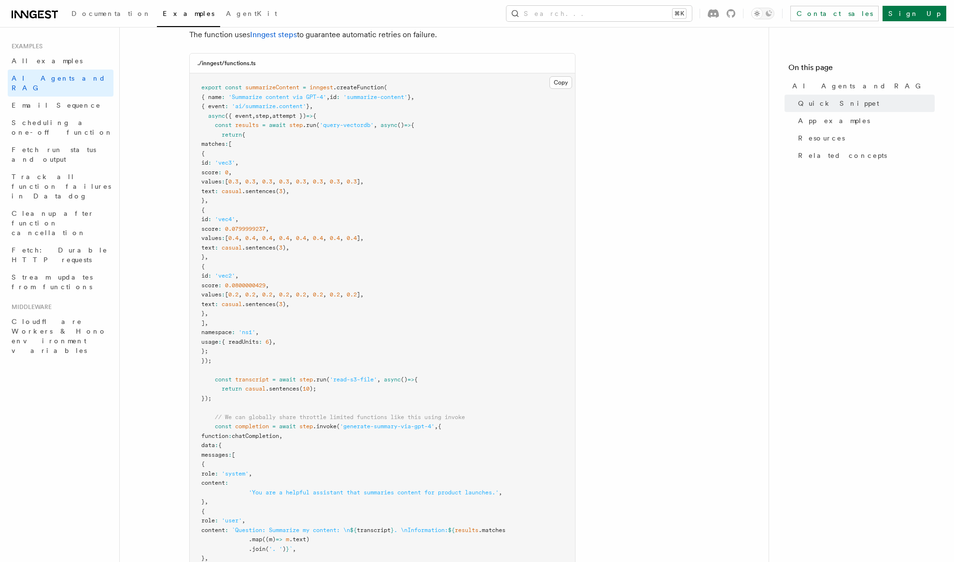
scroll to position [272, 0]
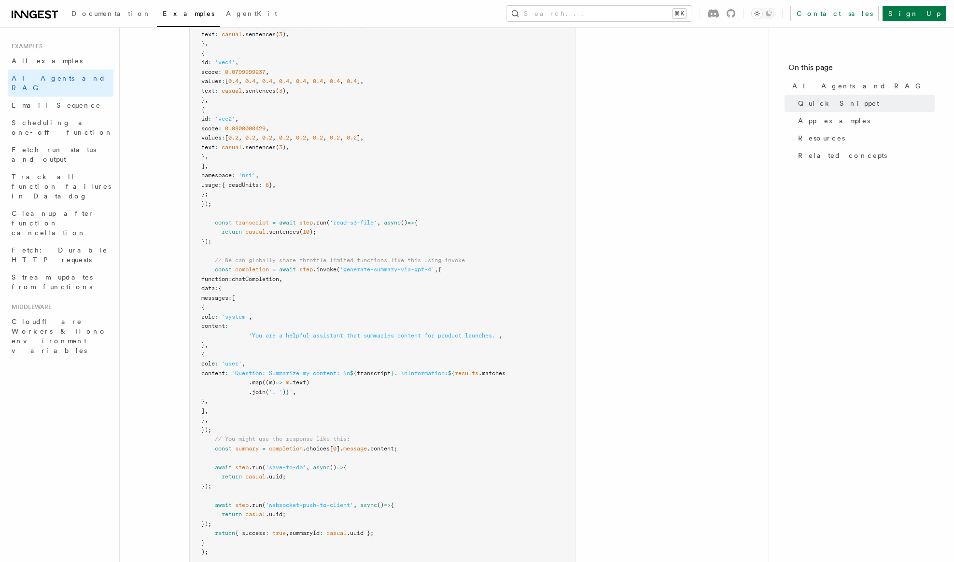
scroll to position [427, 0]
click at [561, 331] on pre "export const summarizeContent = inngest .createFunction ( { name : 'Summarize c…" at bounding box center [382, 241] width 385 height 650
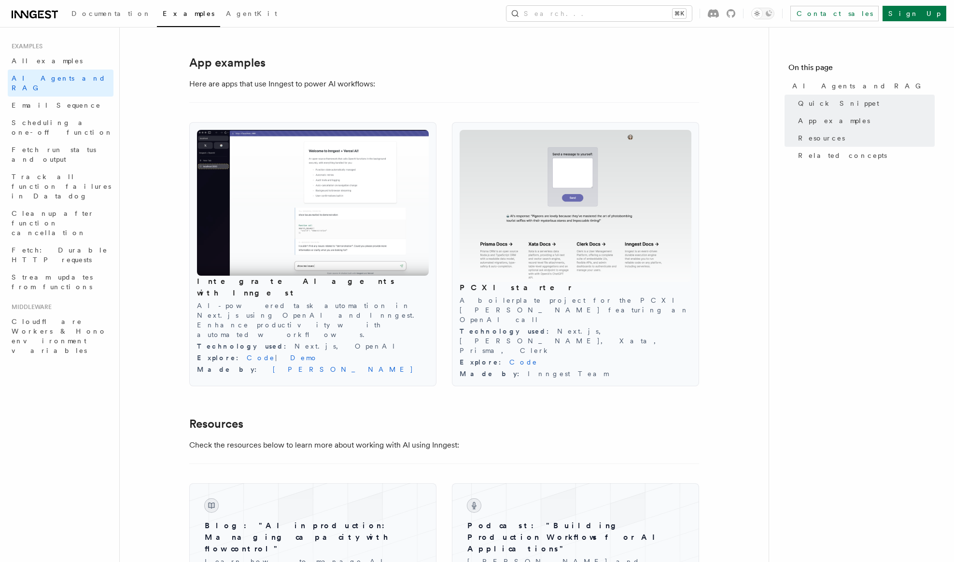
scroll to position [977, 0]
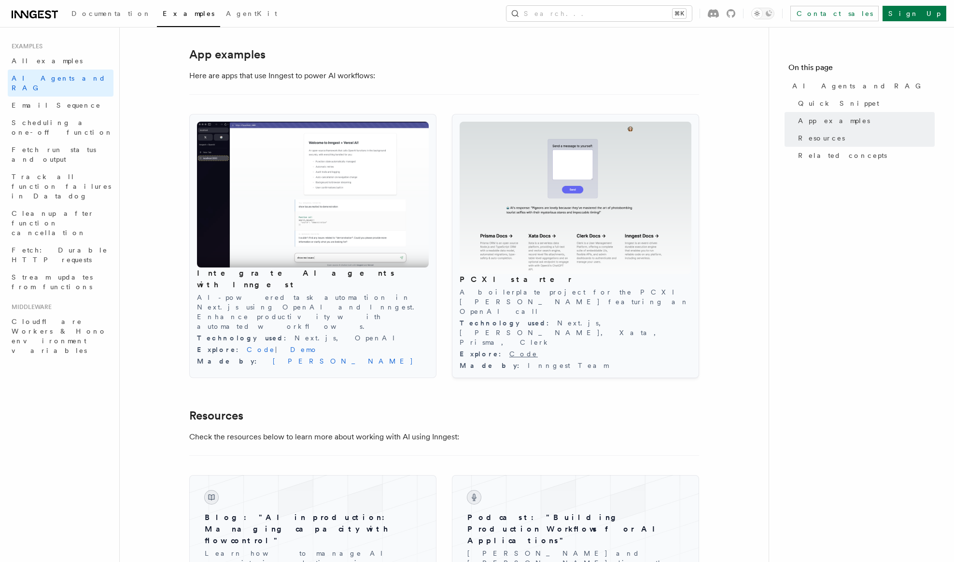
click at [509, 350] on link "Code" at bounding box center [523, 354] width 28 height 8
click at [290, 346] on link "Demo" at bounding box center [304, 350] width 28 height 8
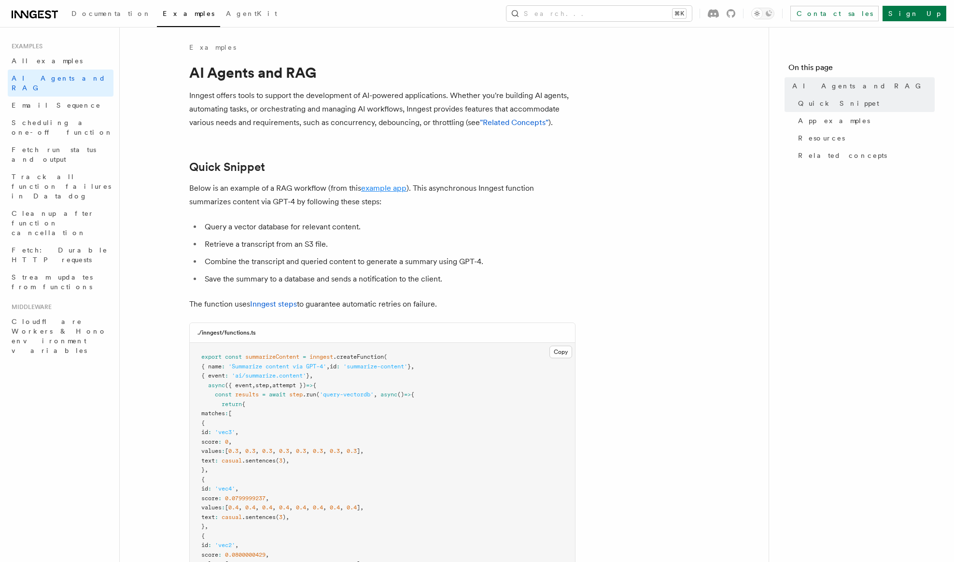
click at [382, 186] on link "example app" at bounding box center [383, 187] width 45 height 9
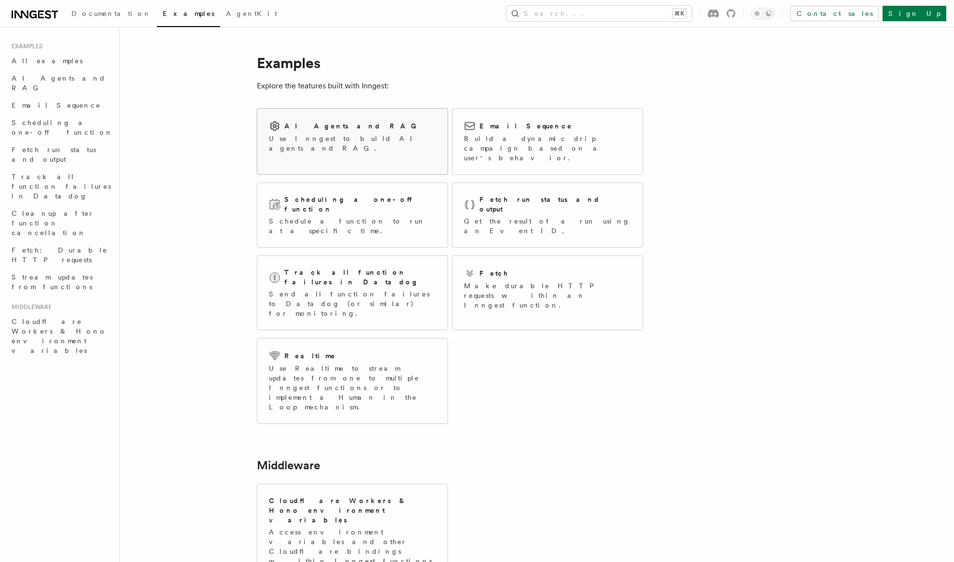
click at [289, 132] on div "AI Agents and RAG Use Inngest to build AI agents and RAG." at bounding box center [352, 136] width 167 height 33
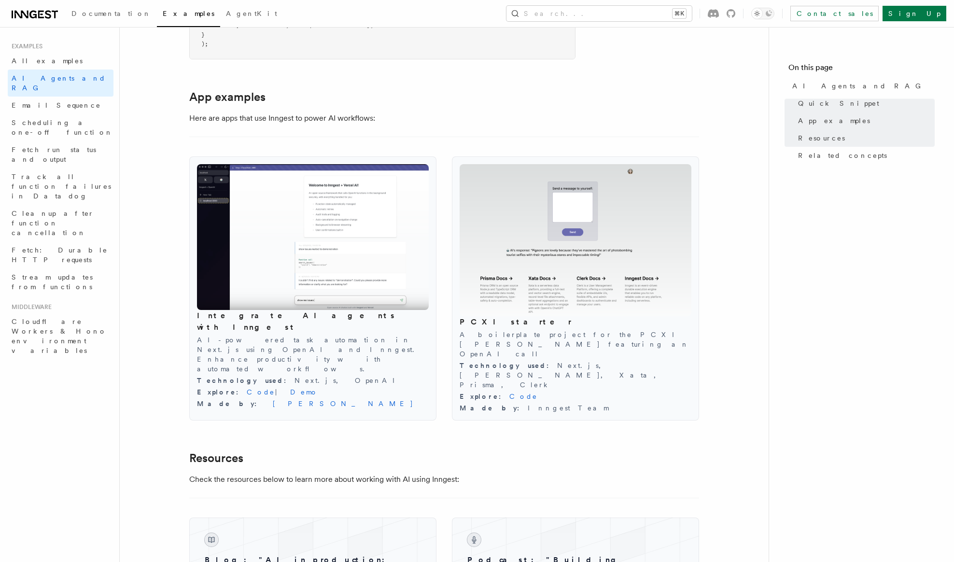
scroll to position [935, 0]
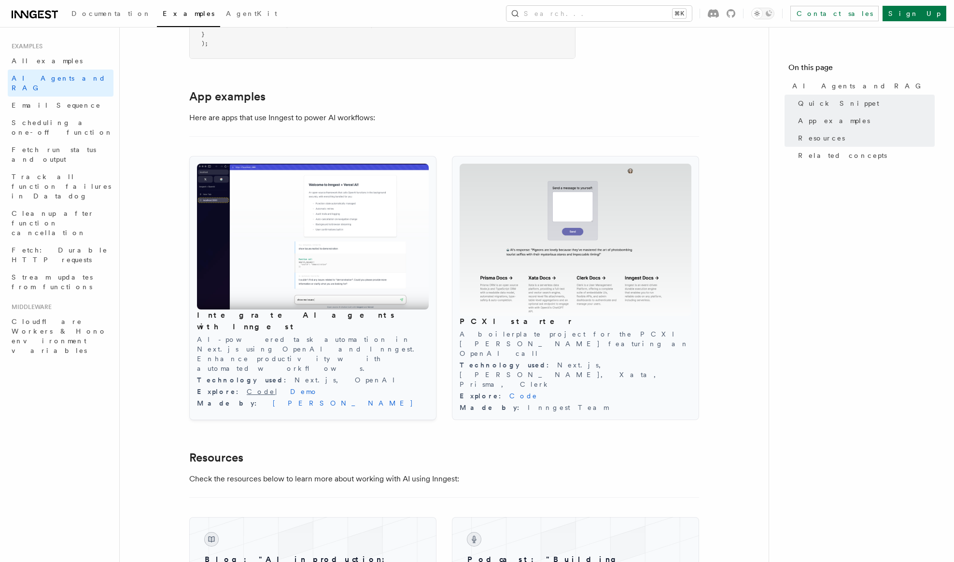
click at [247, 388] on link "Code" at bounding box center [261, 392] width 28 height 8
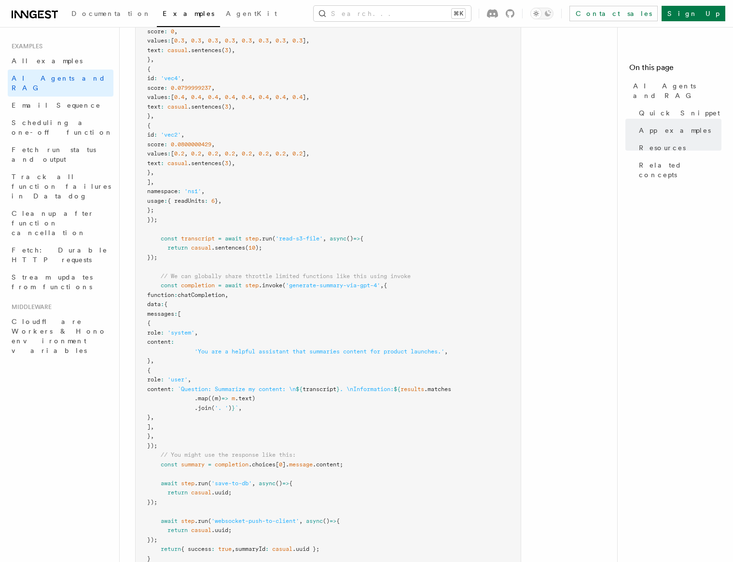
scroll to position [308, 0]
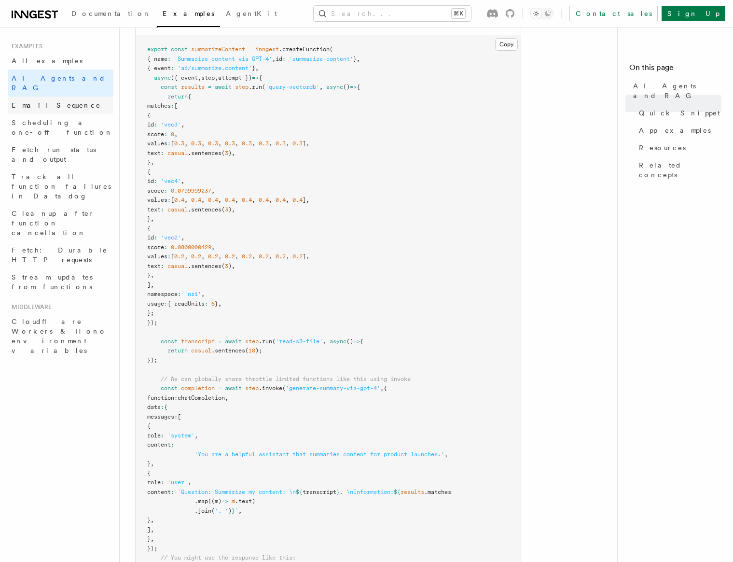
click at [80, 97] on link "Email Sequence" at bounding box center [61, 105] width 106 height 17
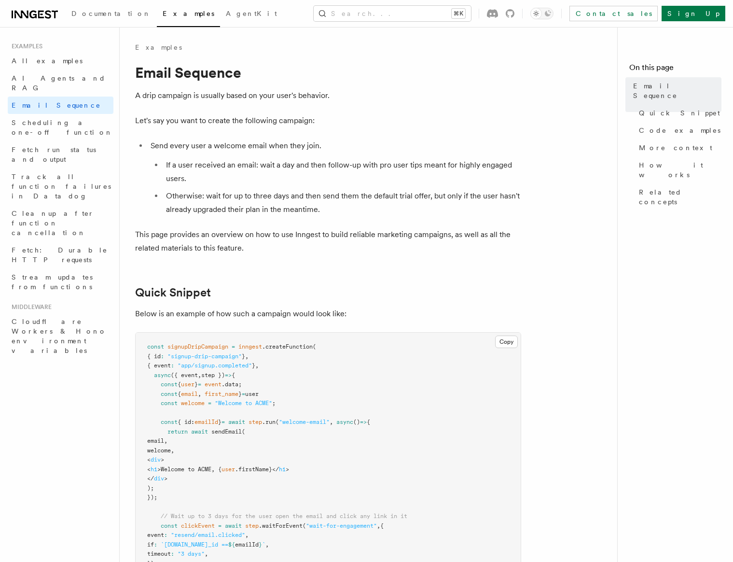
click at [239, 244] on p "This page provides an overview on how to use Inngest to build reliable marketin…" at bounding box center [328, 241] width 386 height 27
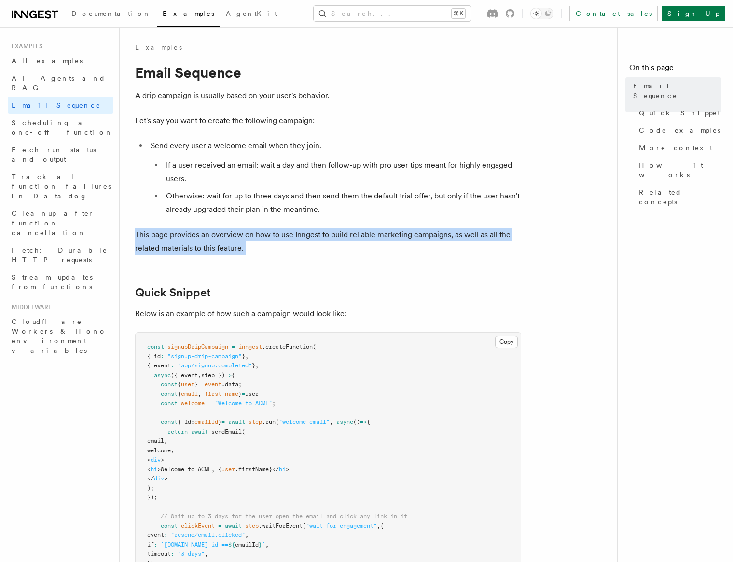
click at [239, 244] on p "This page provides an overview on how to use Inngest to build reliable marketin…" at bounding box center [328, 241] width 386 height 27
click at [239, 235] on p "This page provides an overview on how to use Inngest to build reliable marketin…" at bounding box center [328, 241] width 386 height 27
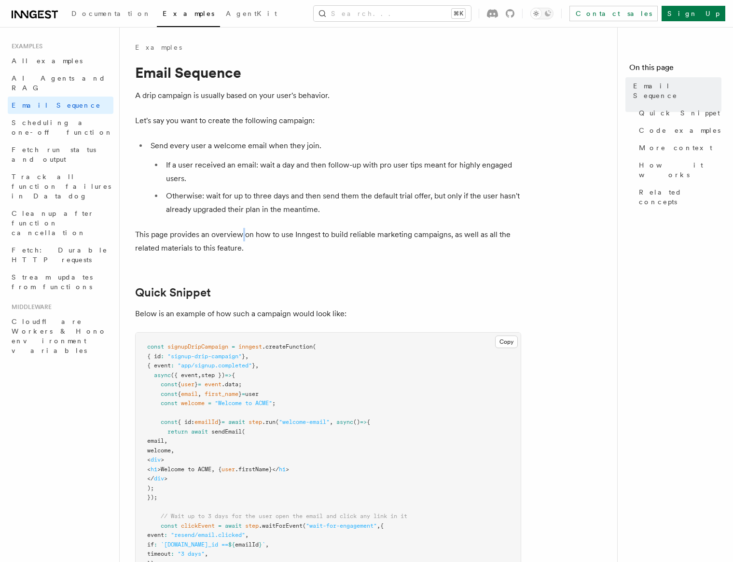
click at [239, 235] on p "This page provides an overview on how to use Inngest to build reliable marketin…" at bounding box center [328, 241] width 386 height 27
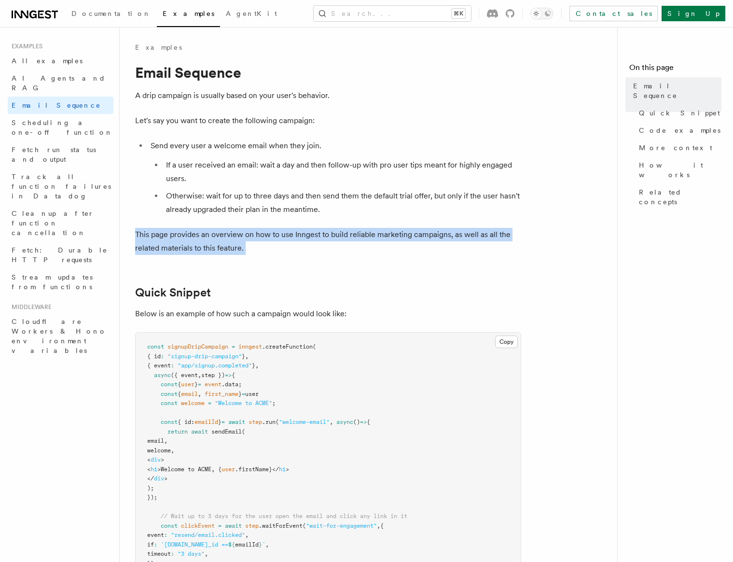
click at [239, 235] on p "This page provides an overview on how to use Inngest to build reliable marketin…" at bounding box center [328, 241] width 386 height 27
click at [234, 252] on p "This page provides an overview on how to use Inngest to build reliable marketin…" at bounding box center [328, 241] width 386 height 27
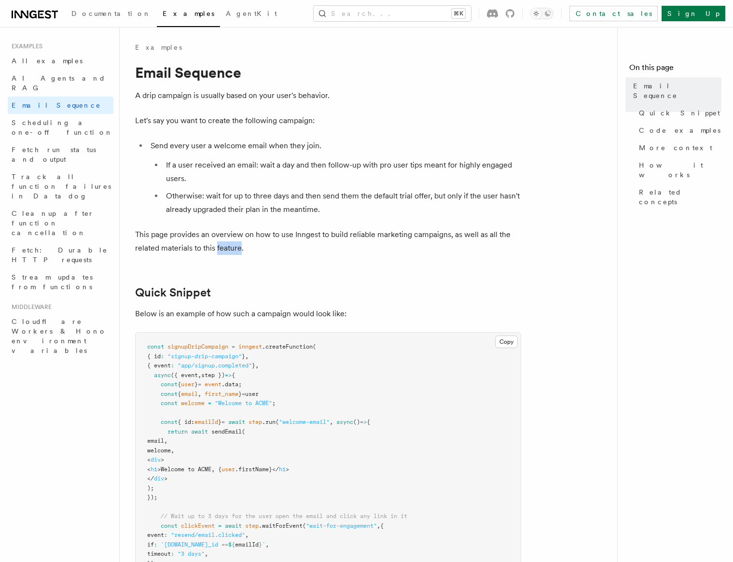
click at [234, 252] on p "This page provides an overview on how to use Inngest to build reliable marketin…" at bounding box center [328, 241] width 386 height 27
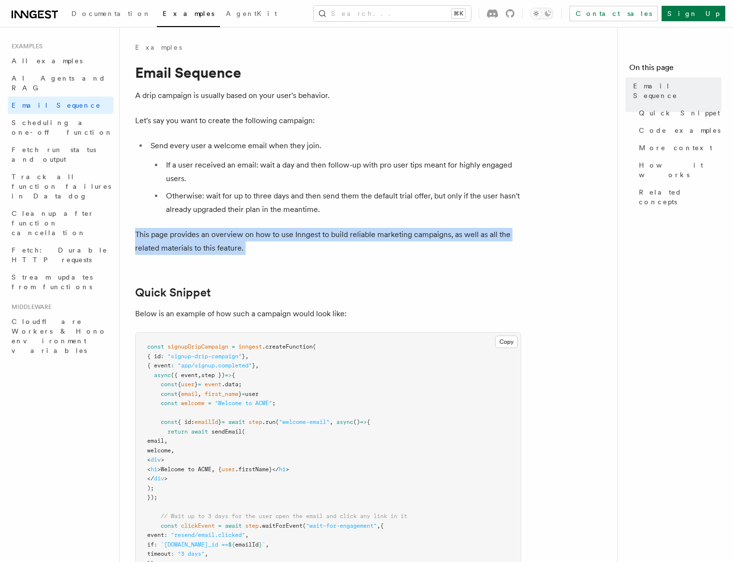
click at [234, 252] on p "This page provides an overview on how to use Inngest to build reliable marketin…" at bounding box center [328, 241] width 386 height 27
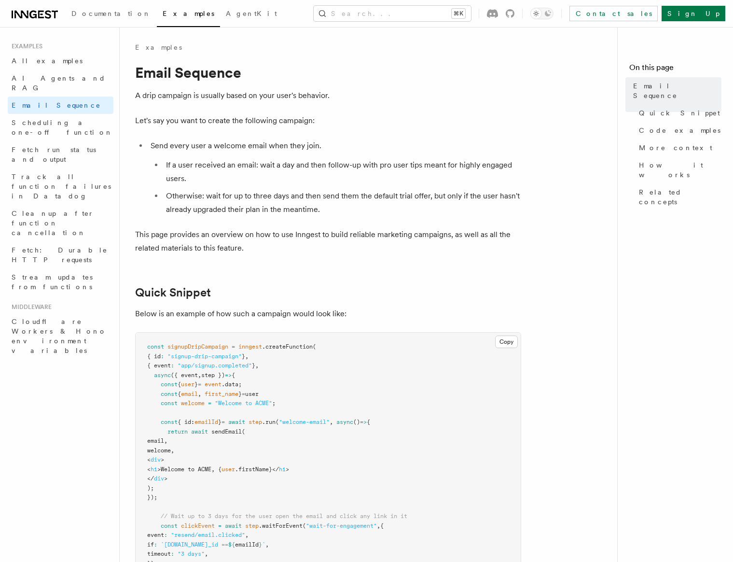
click at [234, 228] on p "This page provides an overview on how to use Inngest to build reliable marketin…" at bounding box center [328, 241] width 386 height 27
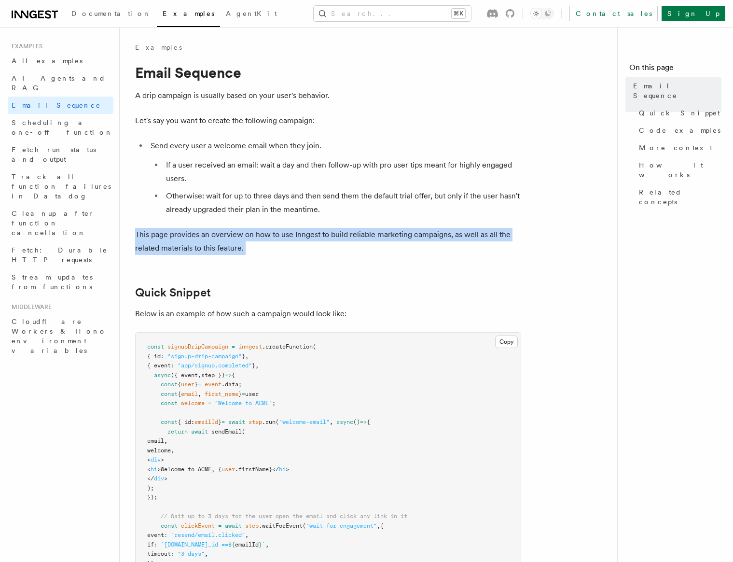
click at [234, 228] on p "This page provides an overview on how to use Inngest to build reliable marketin…" at bounding box center [328, 241] width 386 height 27
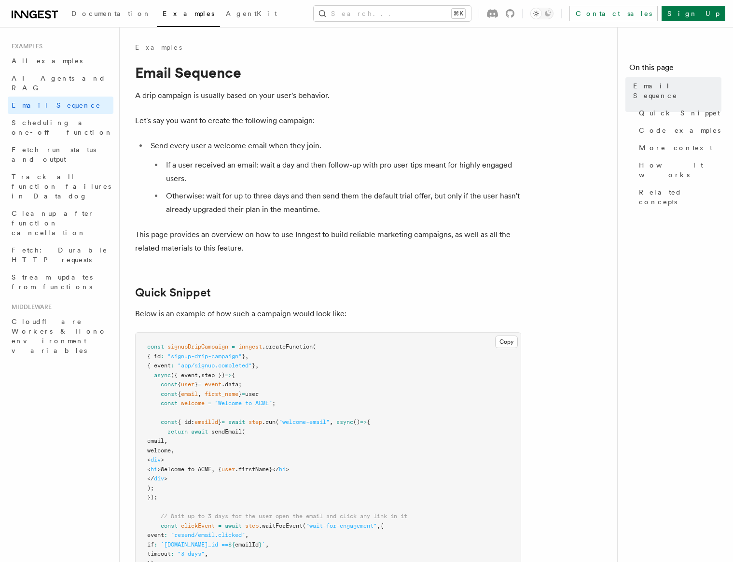
click at [265, 253] on p "This page provides an overview on how to use Inngest to build reliable marketin…" at bounding box center [328, 241] width 386 height 27
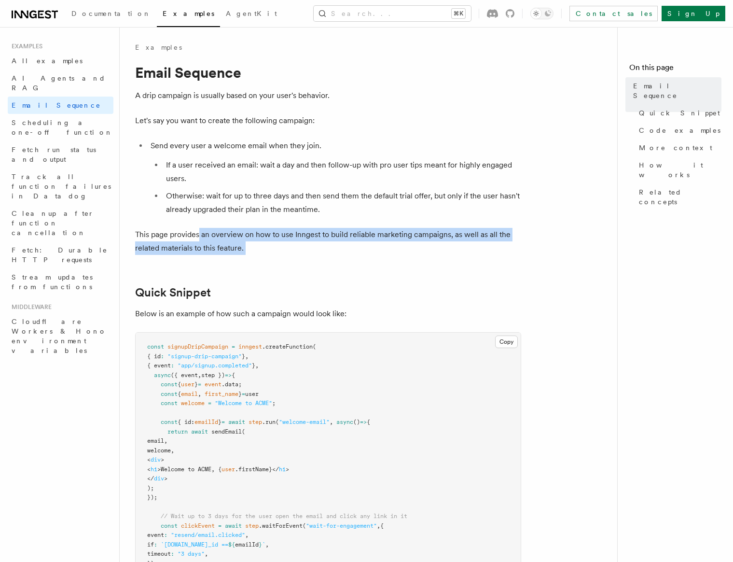
drag, startPoint x: 265, startPoint y: 253, endPoint x: 200, endPoint y: 238, distance: 65.9
click at [200, 238] on p "This page provides an overview on how to use Inngest to build reliable marketin…" at bounding box center [328, 241] width 386 height 27
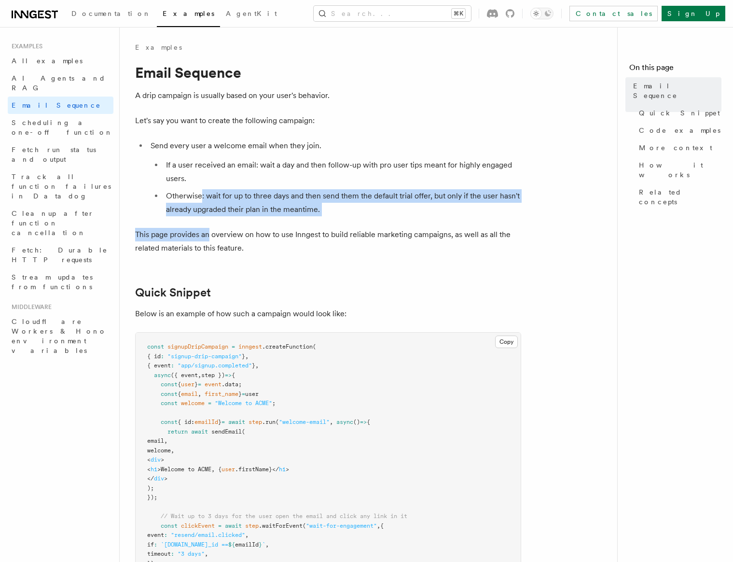
drag, startPoint x: 200, startPoint y: 238, endPoint x: 200, endPoint y: 191, distance: 47.3
click at [200, 191] on li "Otherwise: wait for up to three days and then send them the default trial offer…" at bounding box center [342, 202] width 358 height 27
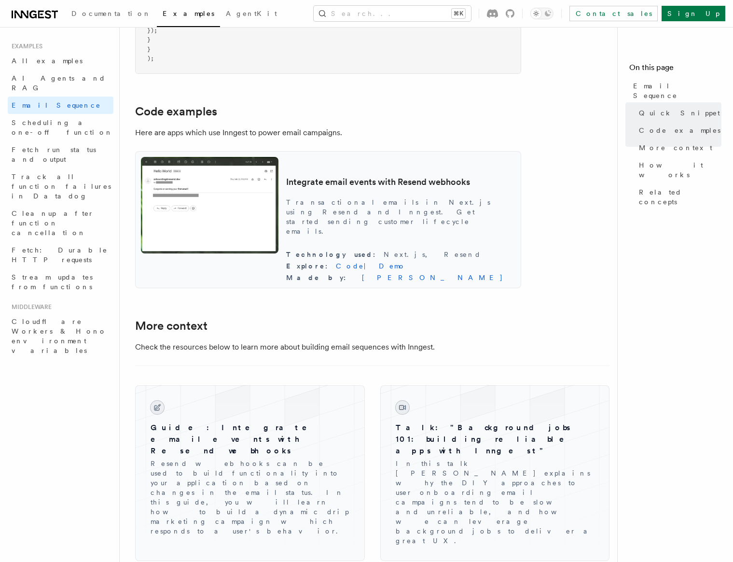
scroll to position [829, 0]
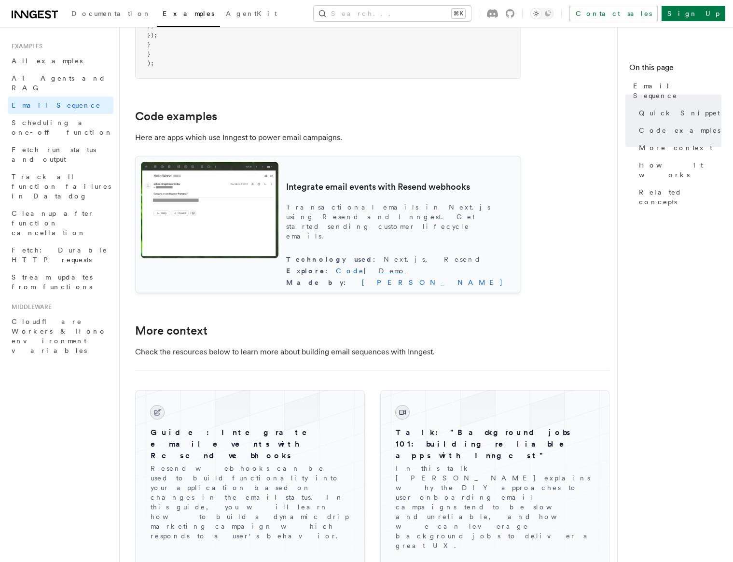
click at [406, 274] on link "Demo" at bounding box center [392, 271] width 27 height 8
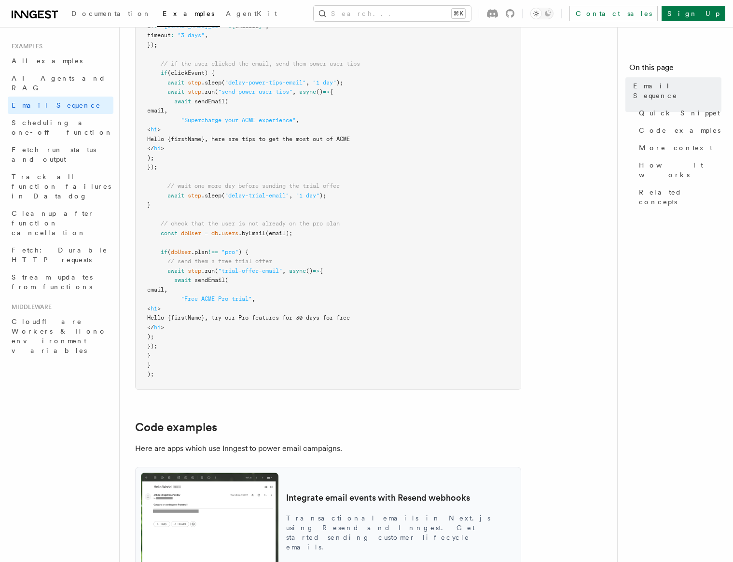
scroll to position [956, 0]
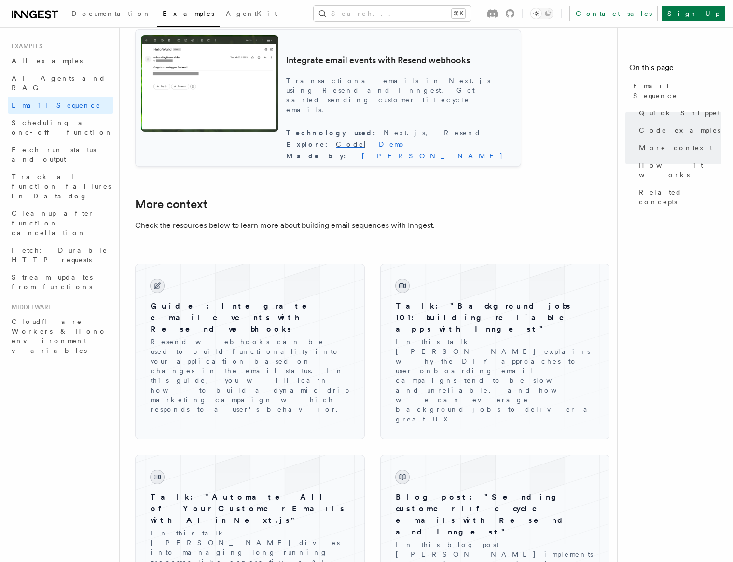
click at [364, 145] on link "Code" at bounding box center [350, 145] width 28 height 8
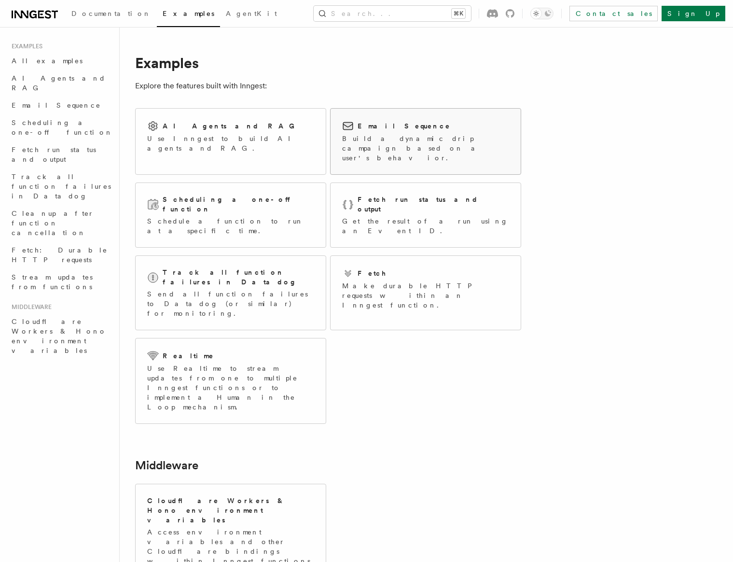
click at [376, 141] on p "Build a dynamic drip campaign based on a user's behavior." at bounding box center [425, 148] width 167 height 29
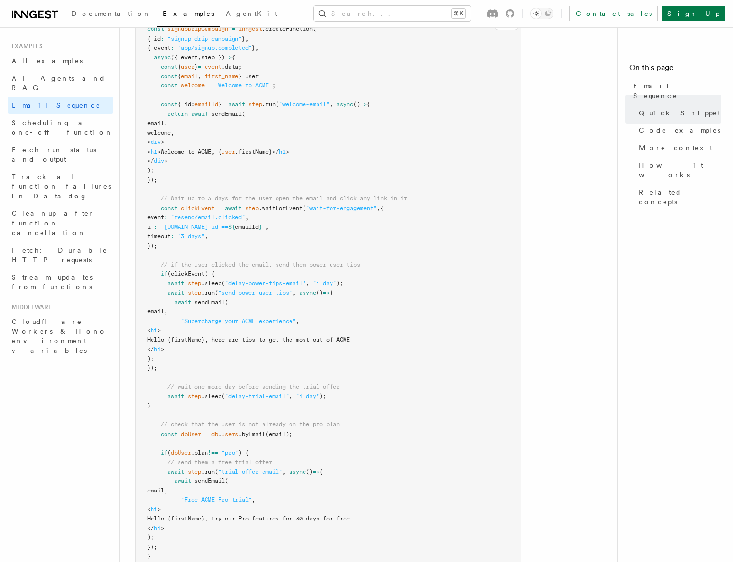
scroll to position [309, 0]
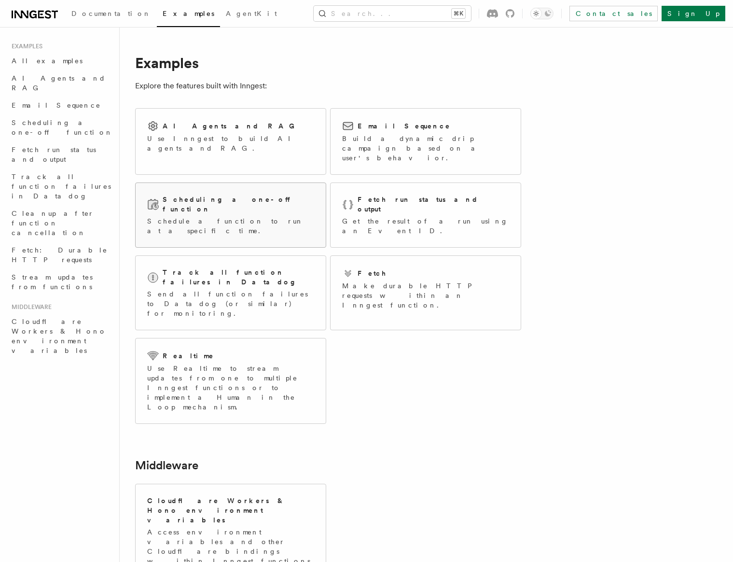
click at [267, 210] on div "Scheduling a one-off function Schedule a function to run at a specific time." at bounding box center [231, 215] width 190 height 64
click at [367, 216] on p "Get the result of a run using an Event ID." at bounding box center [425, 225] width 167 height 19
click at [293, 289] on p "Send all function failures to Datadog (or similar) for monitoring." at bounding box center [230, 303] width 167 height 29
click at [351, 267] on icon at bounding box center [348, 273] width 12 height 12
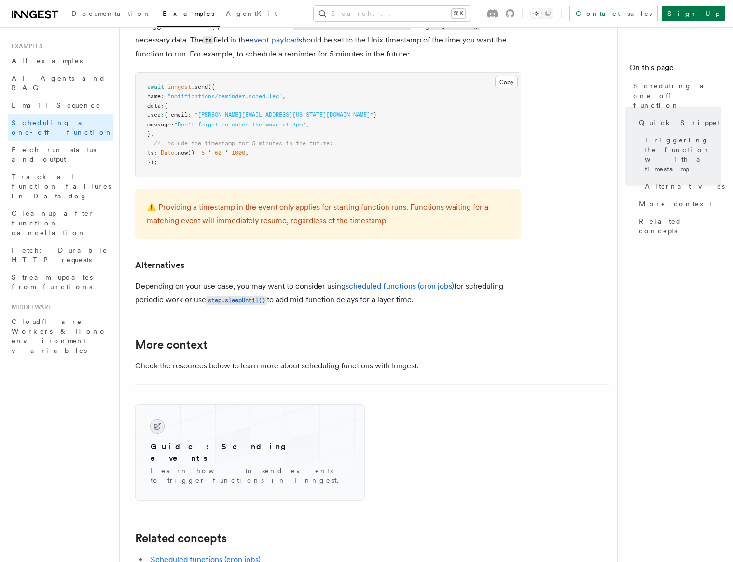
scroll to position [448, 0]
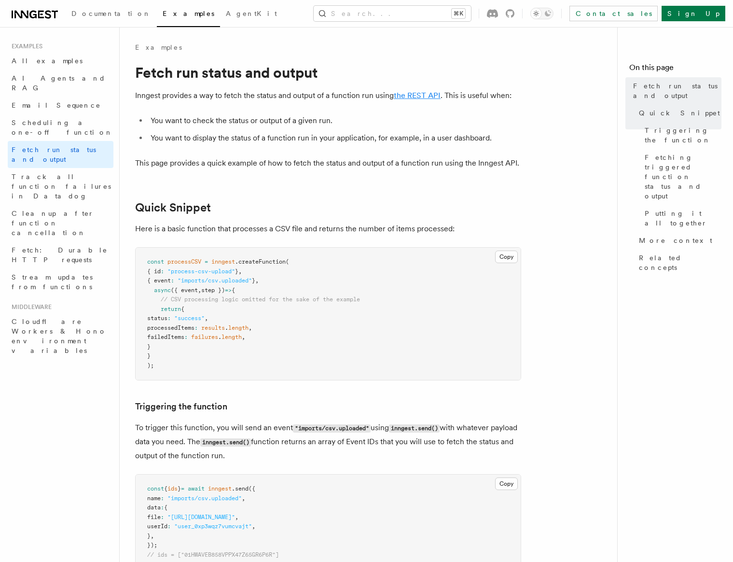
click at [405, 93] on link "the REST API" at bounding box center [417, 95] width 47 height 9
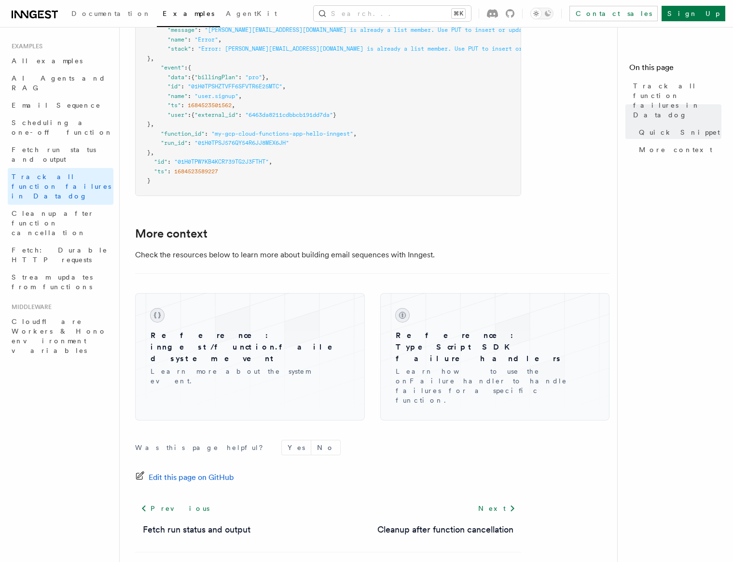
scroll to position [718, 0]
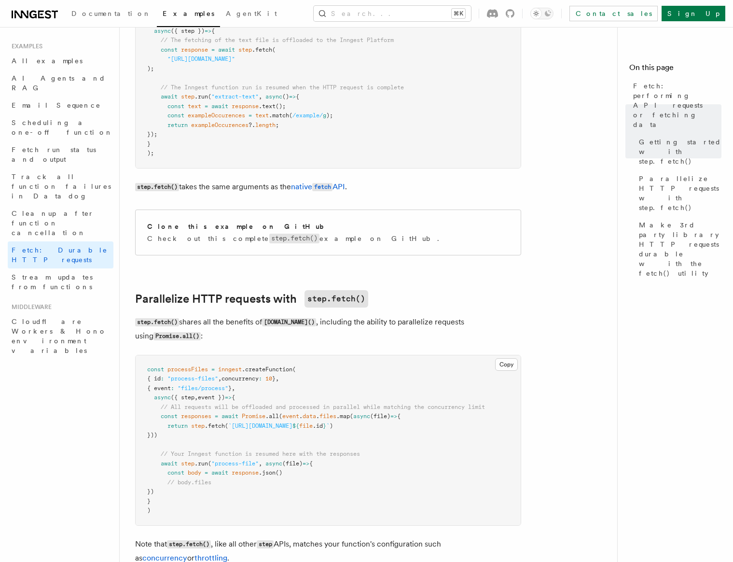
scroll to position [289, 0]
